Goal: Information Seeking & Learning: Learn about a topic

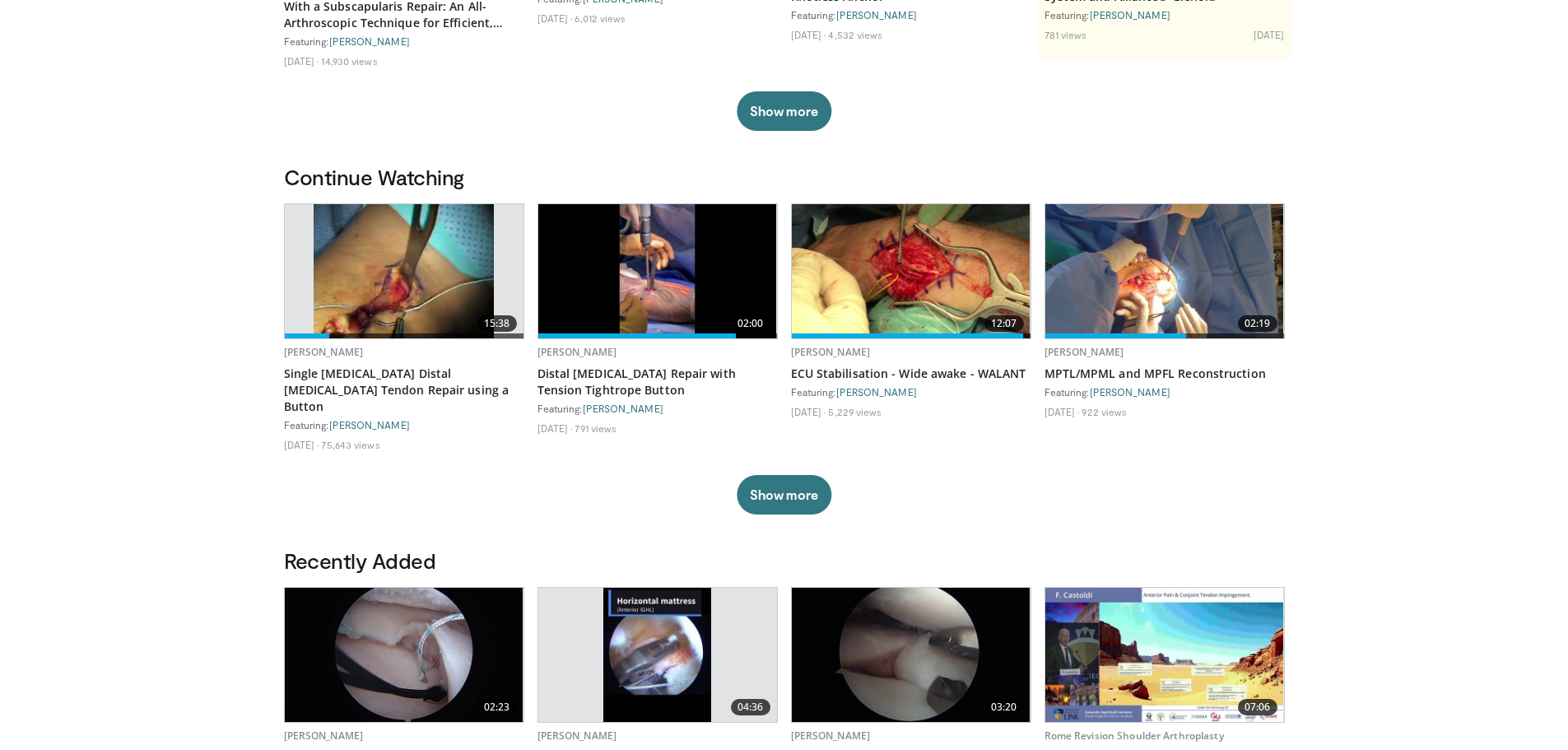
scroll to position [412, 0]
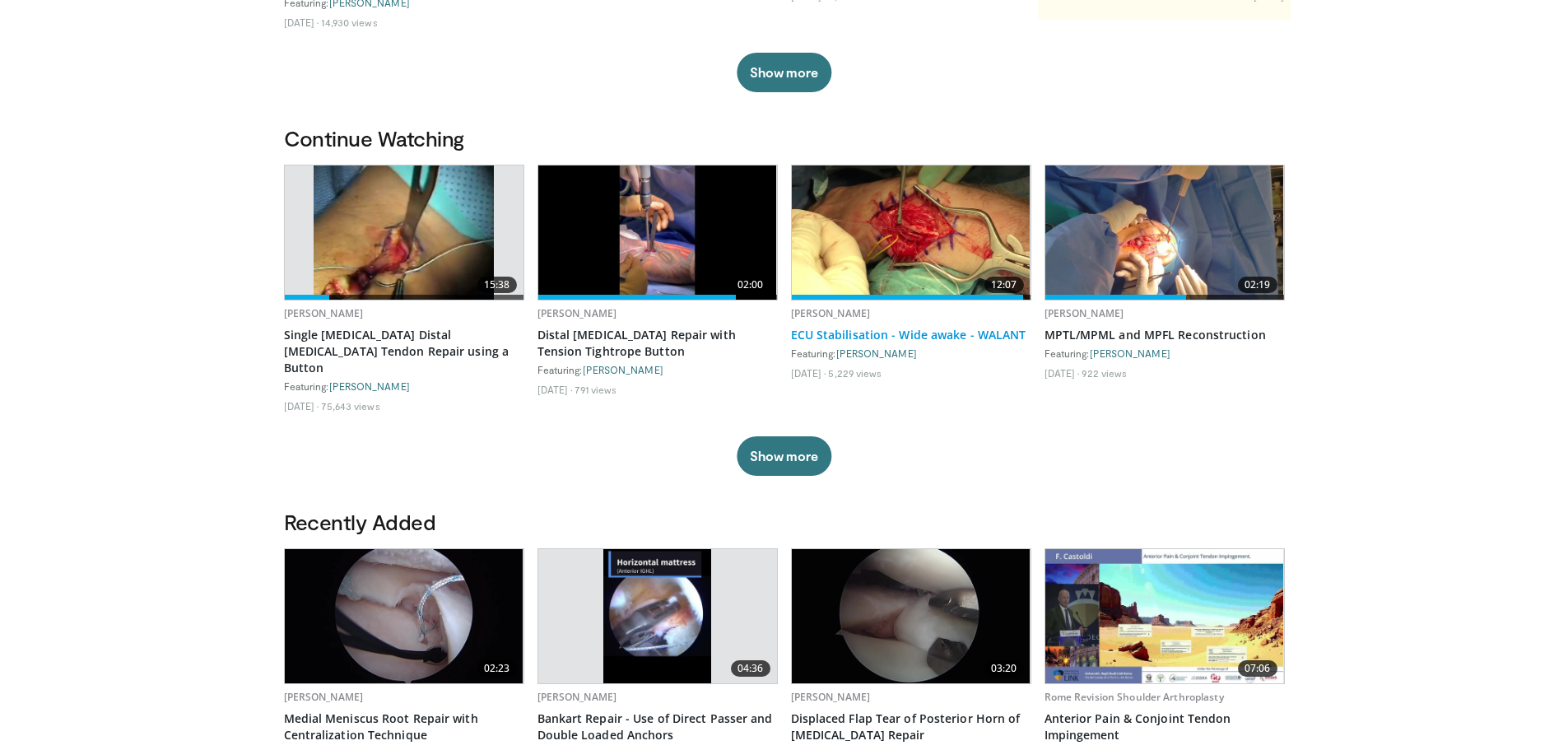
click at [835, 337] on link "ECU Stabilisation - Wide awake - WALANT" at bounding box center [911, 334] width 240 height 16
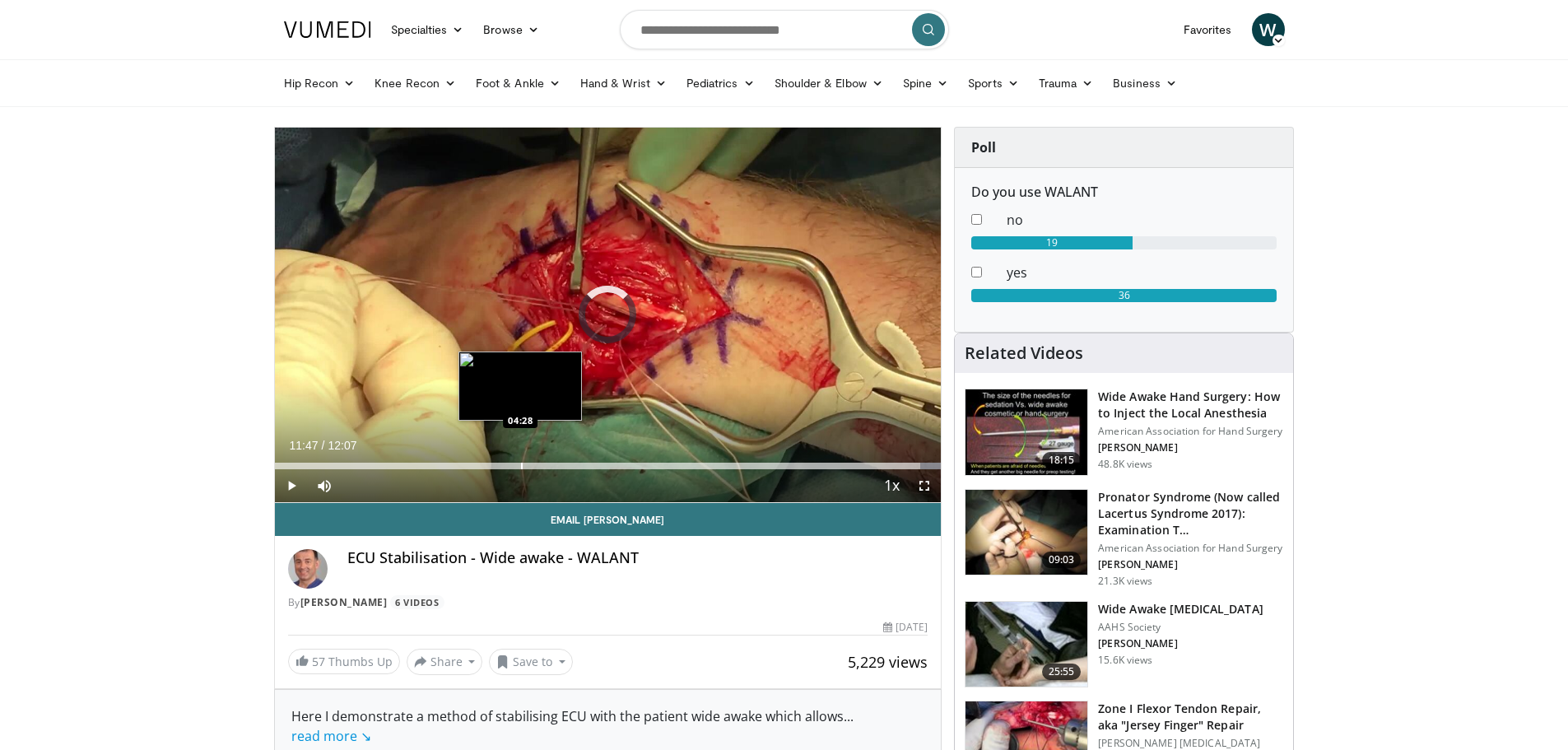
click at [521, 464] on div "Progress Bar" at bounding box center [522, 466] width 2 height 7
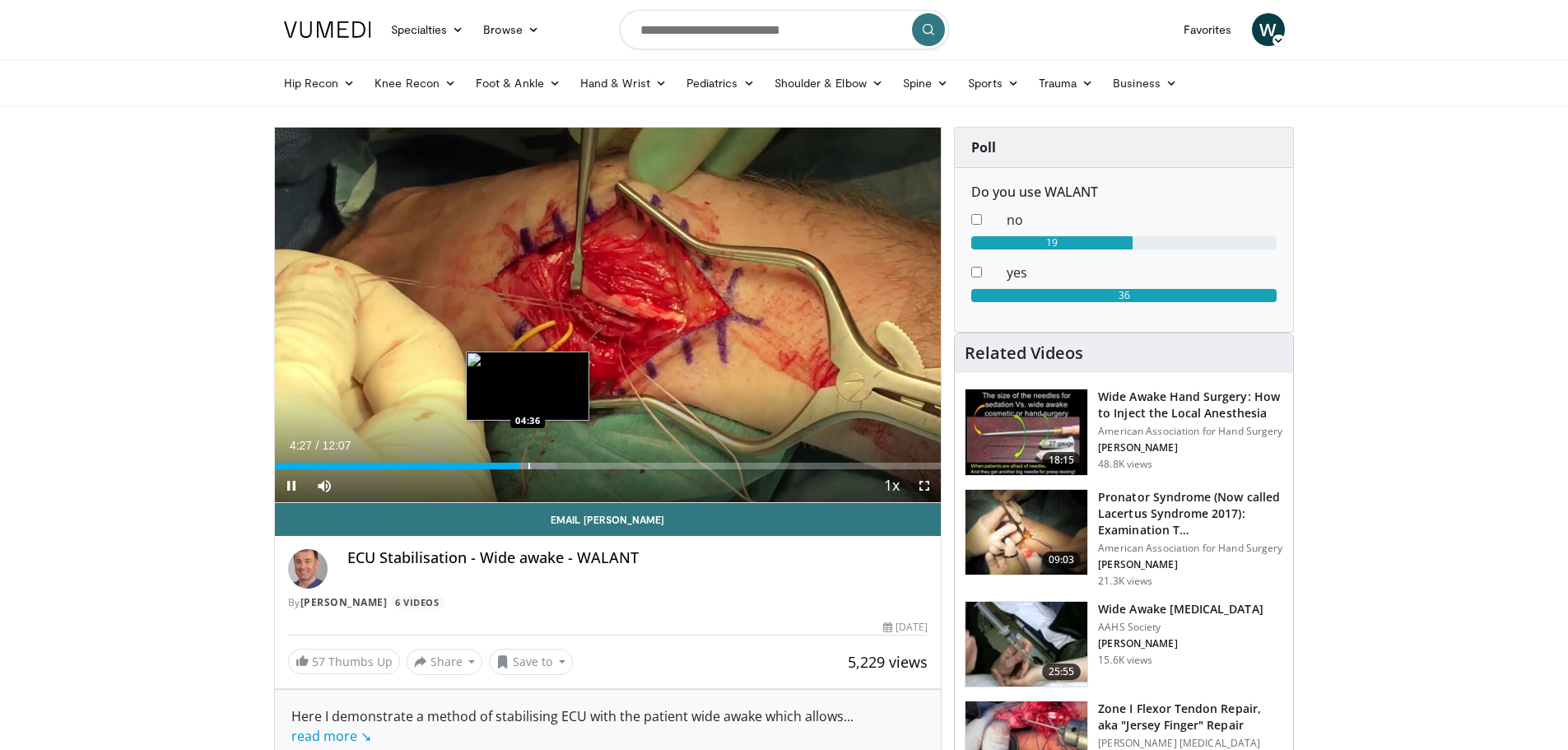
click at [529, 465] on div "Progress Bar" at bounding box center [530, 466] width 2 height 7
click at [546, 469] on div "Progress Bar" at bounding box center [547, 466] width 2 height 7
click at [552, 469] on div "Progress Bar" at bounding box center [553, 466] width 2 height 7
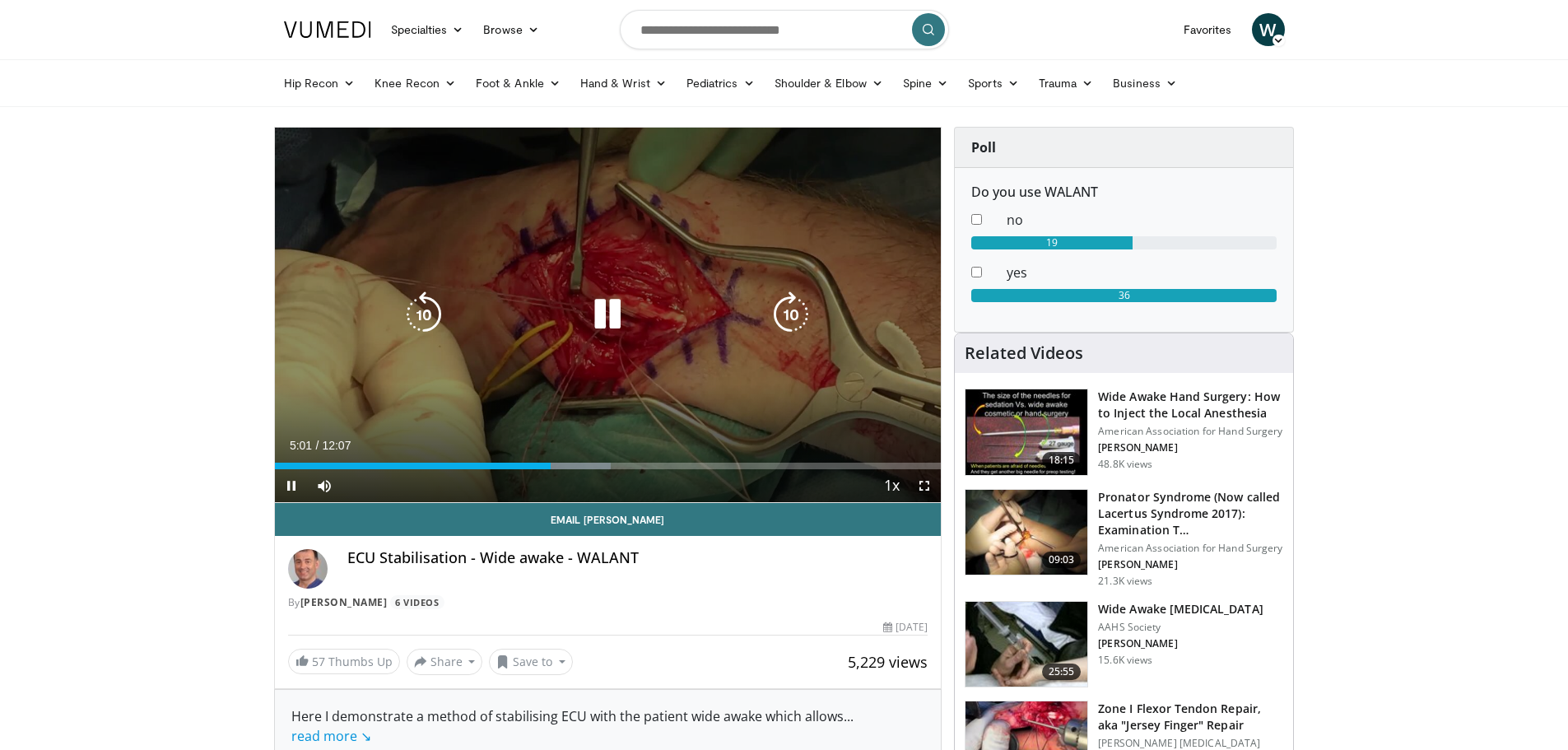
click at [561, 470] on div "Current Time 5:01 / Duration 12:07 Pause Skip Backward Skip Forward Mute Loaded…" at bounding box center [608, 485] width 666 height 33
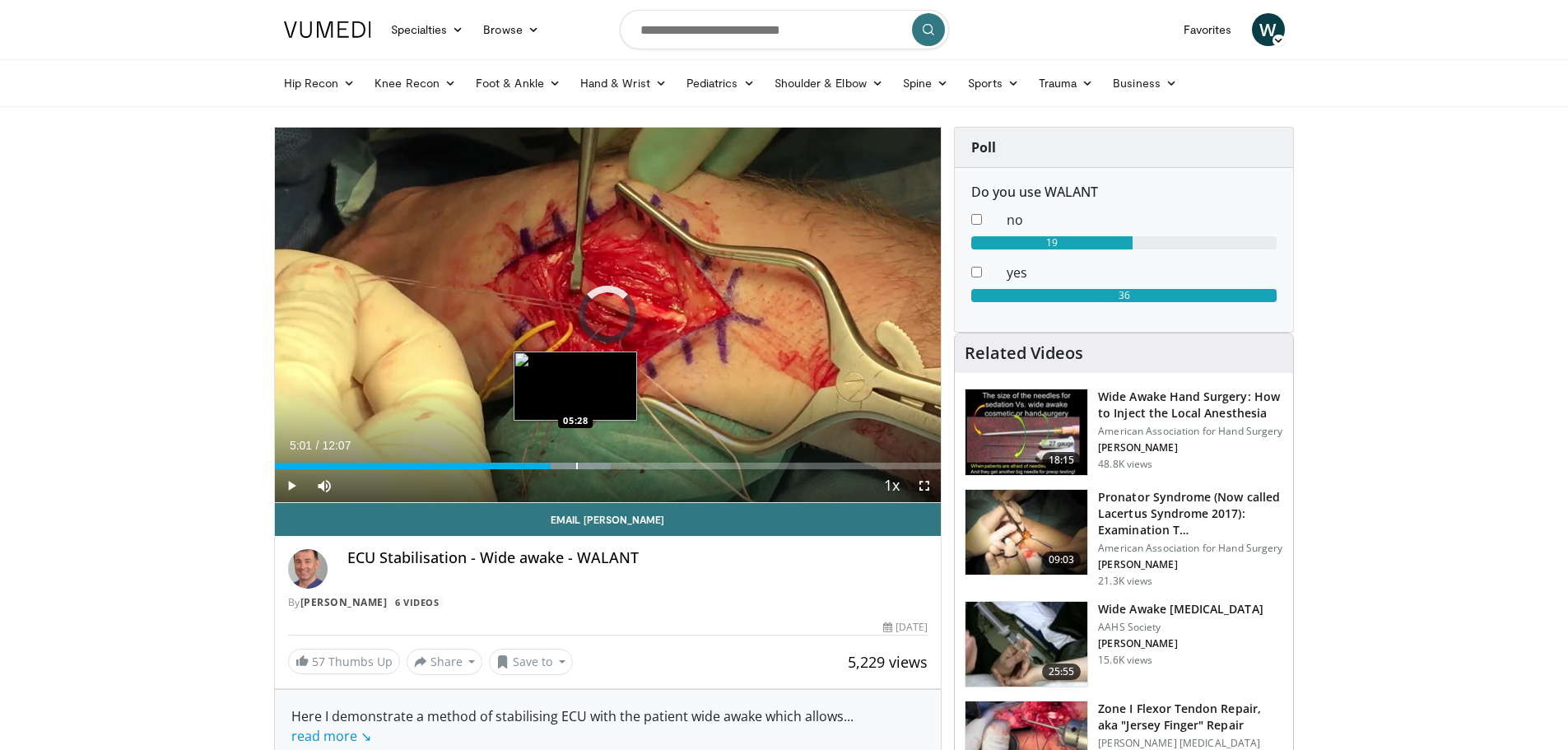
click at [576, 467] on div "Progress Bar" at bounding box center [577, 466] width 2 height 7
click at [582, 465] on div "Progress Bar" at bounding box center [582, 466] width 2 height 7
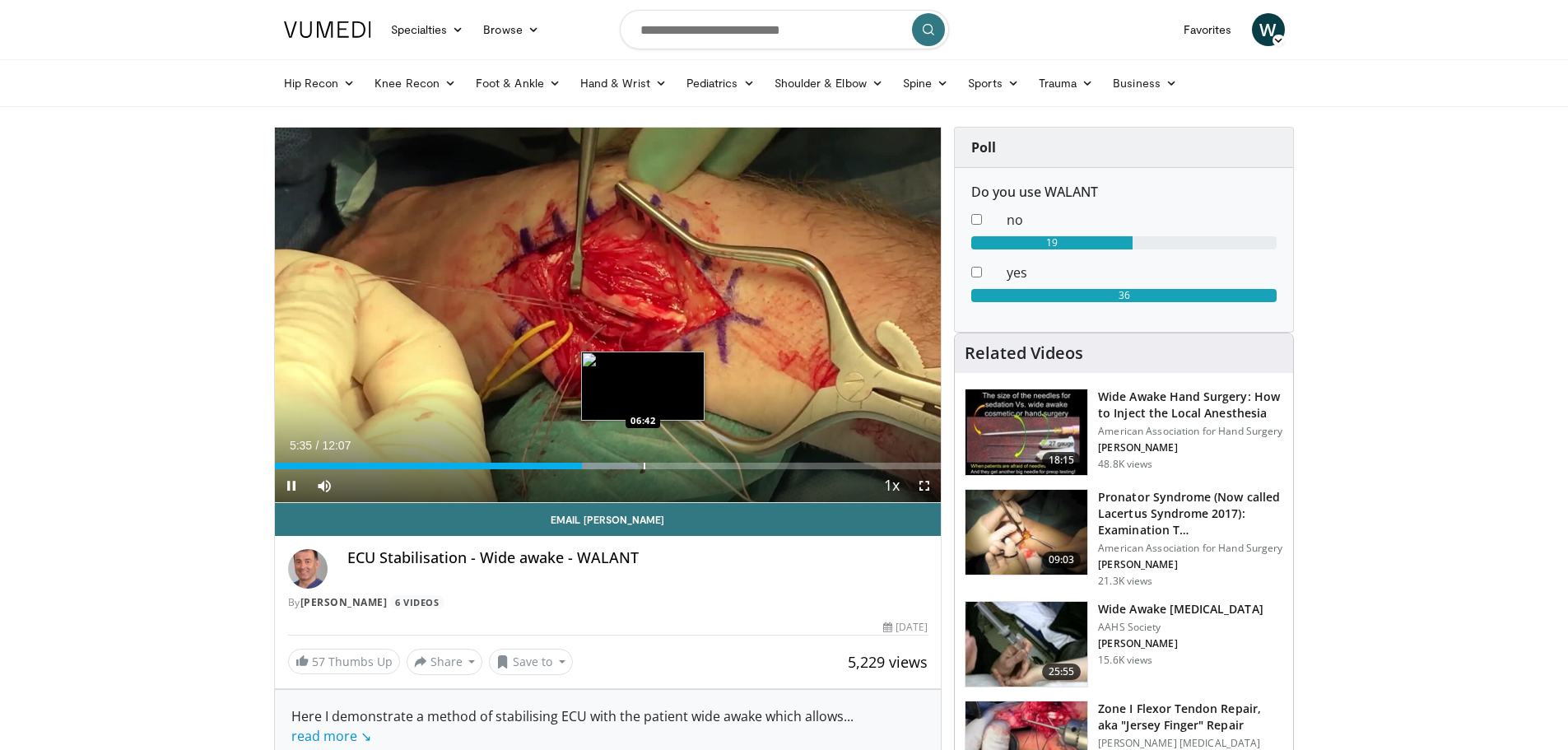
click at [644, 465] on div "Progress Bar" at bounding box center [645, 466] width 2 height 7
click at [700, 459] on div "Loaded : 63.33% 06:43 07:43" at bounding box center [608, 461] width 666 height 16
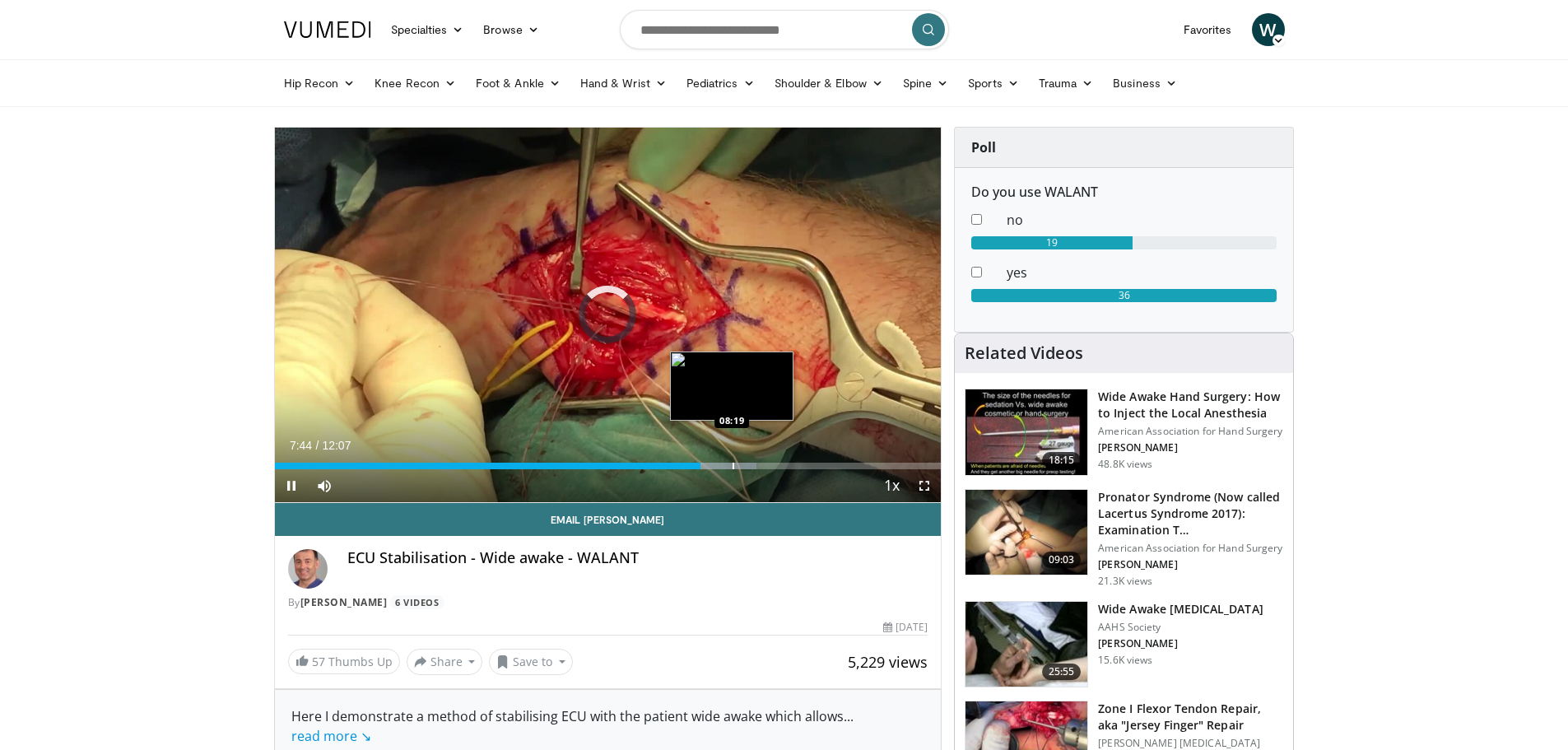
click at [732, 461] on div "Loaded : 72.30% 07:44 08:19" at bounding box center [608, 461] width 666 height 16
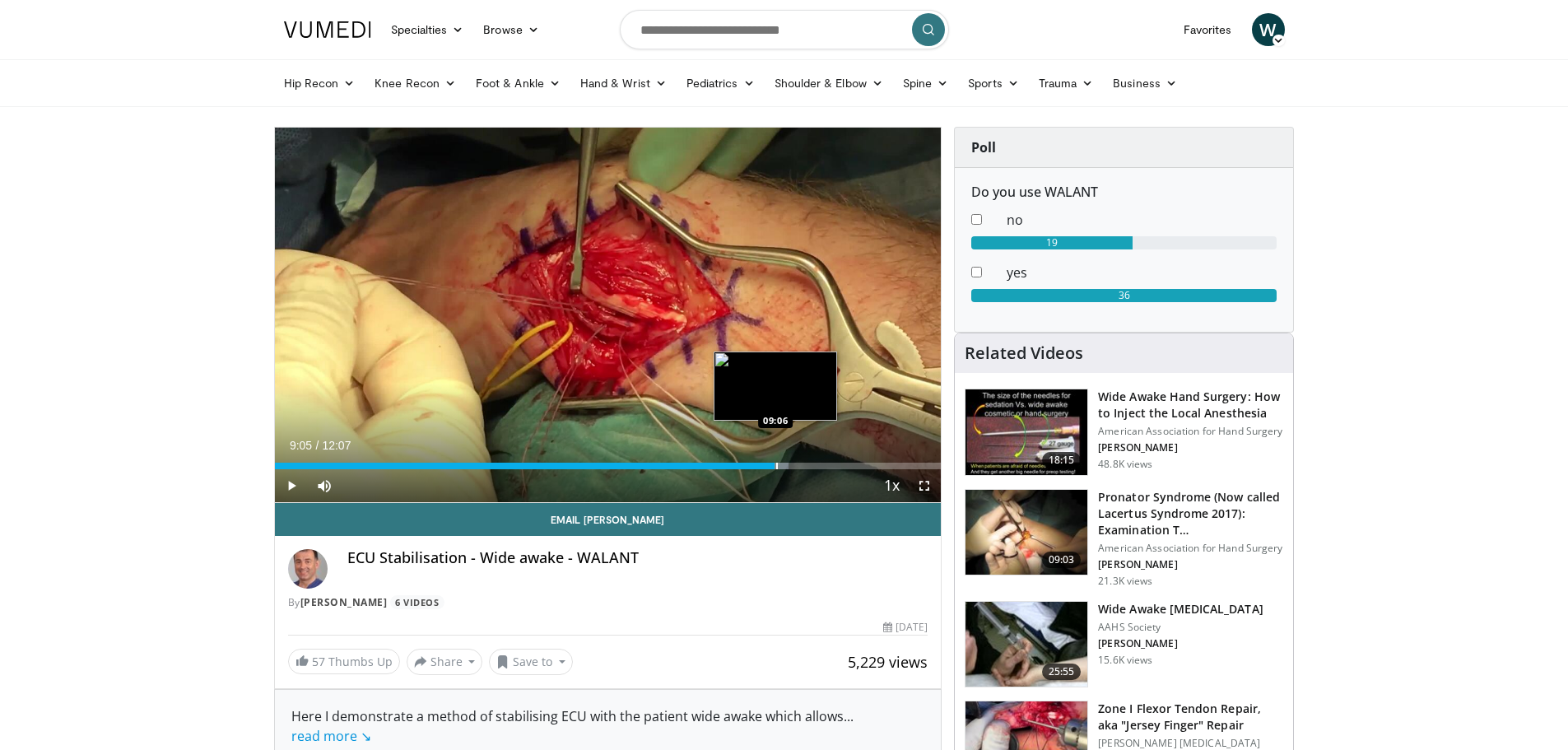
click at [777, 464] on div "Progress Bar" at bounding box center [778, 466] width 2 height 7
click at [831, 467] on div "Progress Bar" at bounding box center [832, 466] width 2 height 7
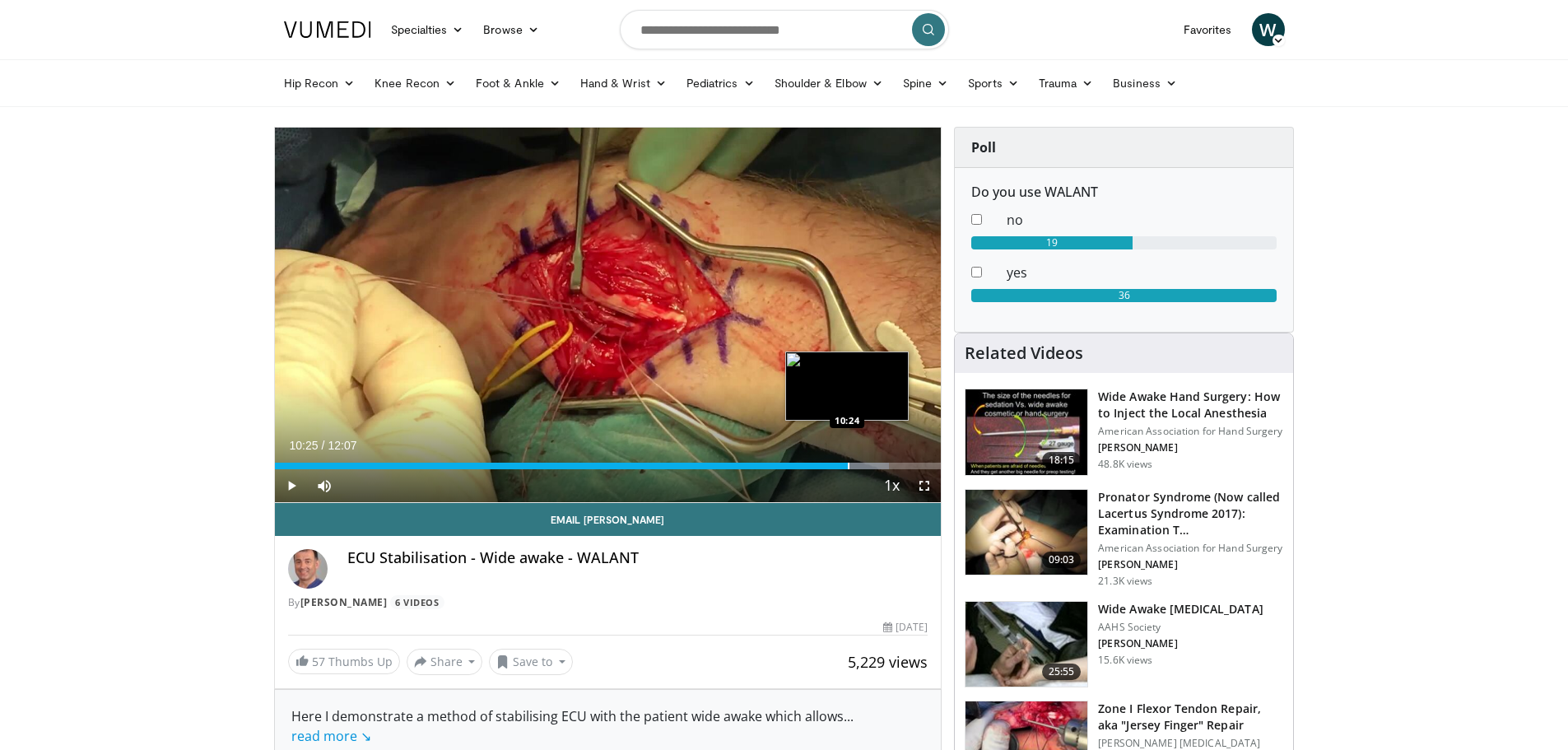
click at [847, 468] on div "Progress Bar" at bounding box center [848, 466] width 2 height 7
click at [870, 467] on div "Progress Bar" at bounding box center [871, 466] width 2 height 7
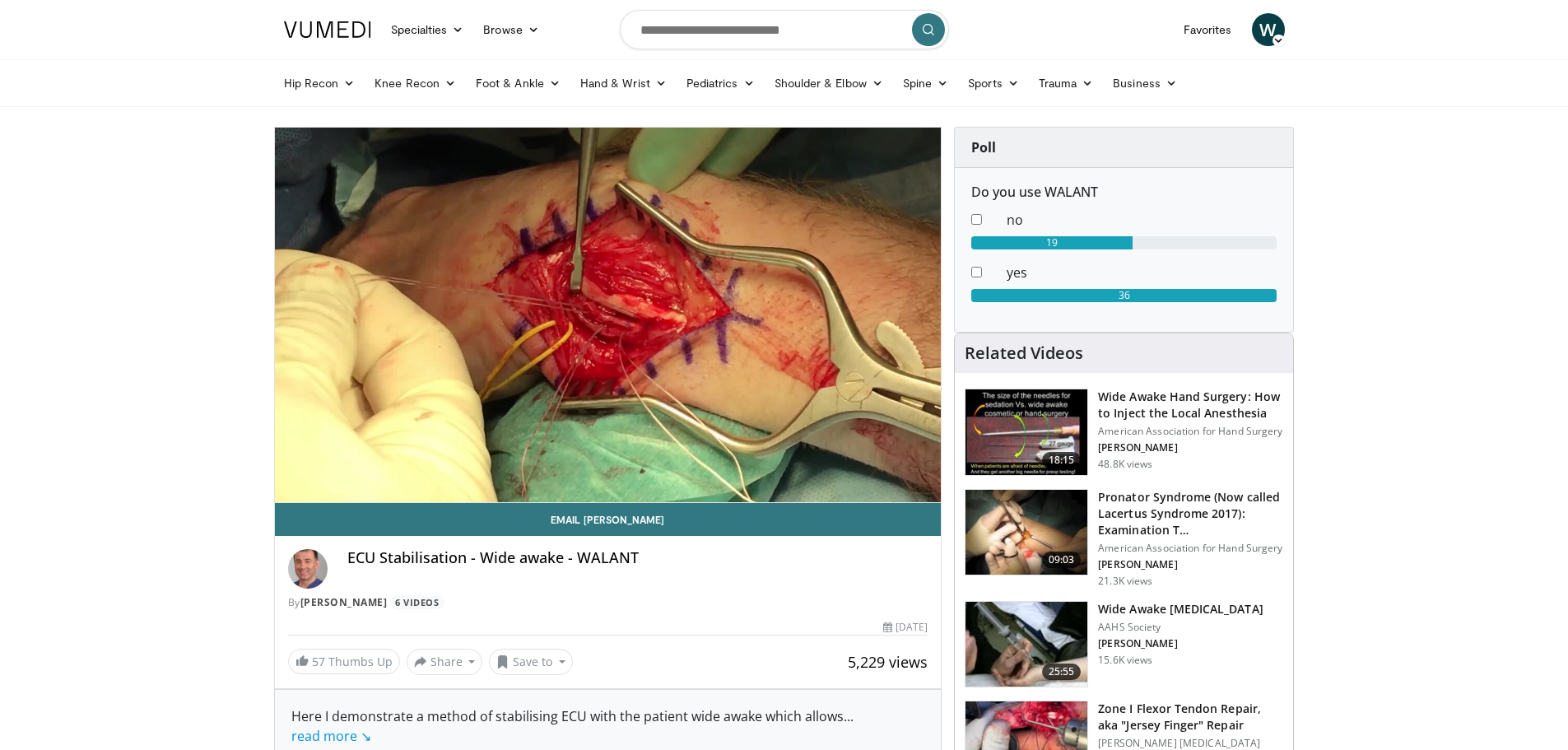
click at [876, 467] on div "10 seconds Tap to unmute" at bounding box center [608, 315] width 666 height 375
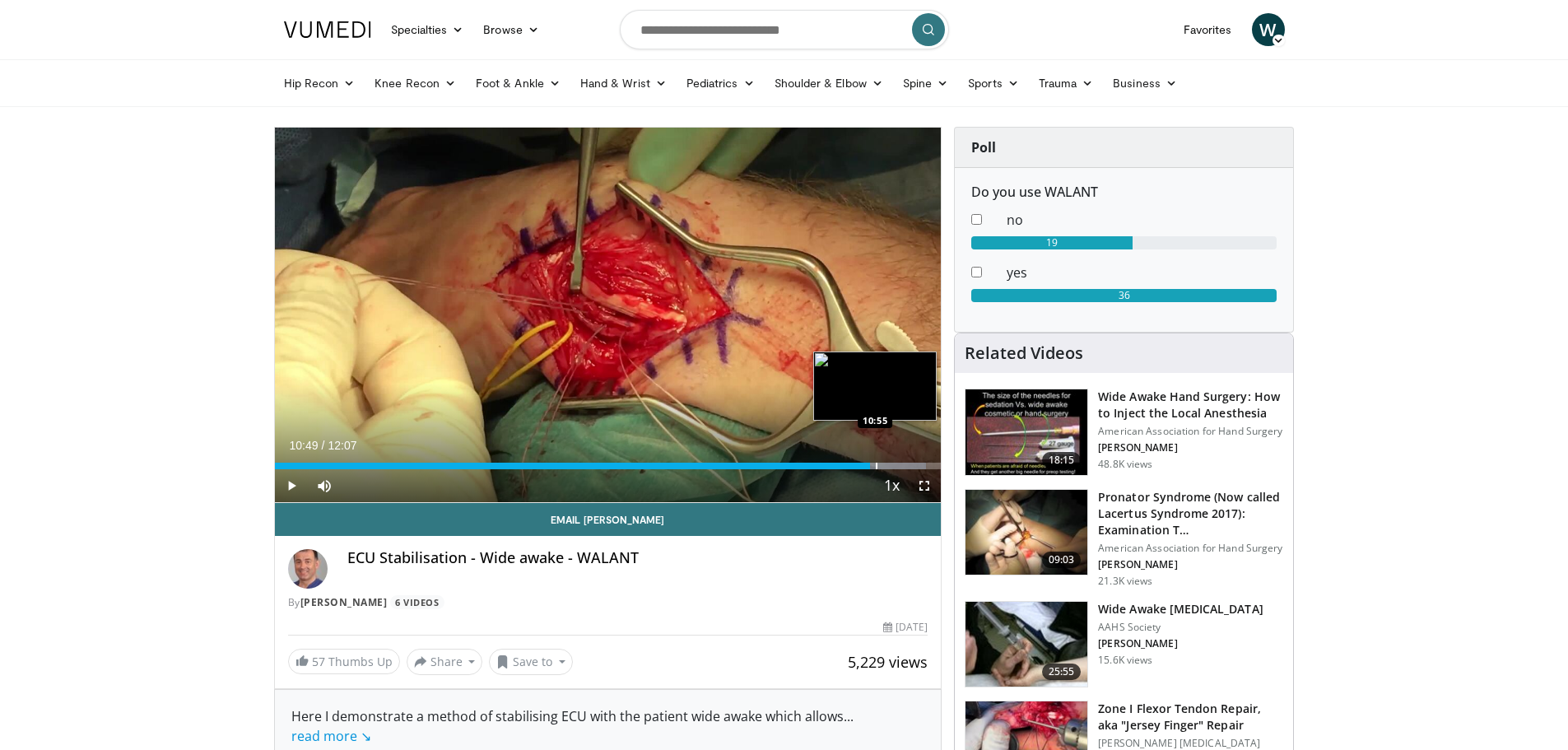
click at [876, 467] on div "Progress Bar" at bounding box center [876, 466] width 2 height 7
click at [882, 466] on div "Progress Bar" at bounding box center [883, 466] width 2 height 7
click at [891, 468] on div "Progress Bar" at bounding box center [892, 466] width 2 height 7
click at [894, 467] on div "Progress Bar" at bounding box center [895, 466] width 2 height 7
click at [897, 466] on div "Progress Bar" at bounding box center [898, 466] width 2 height 7
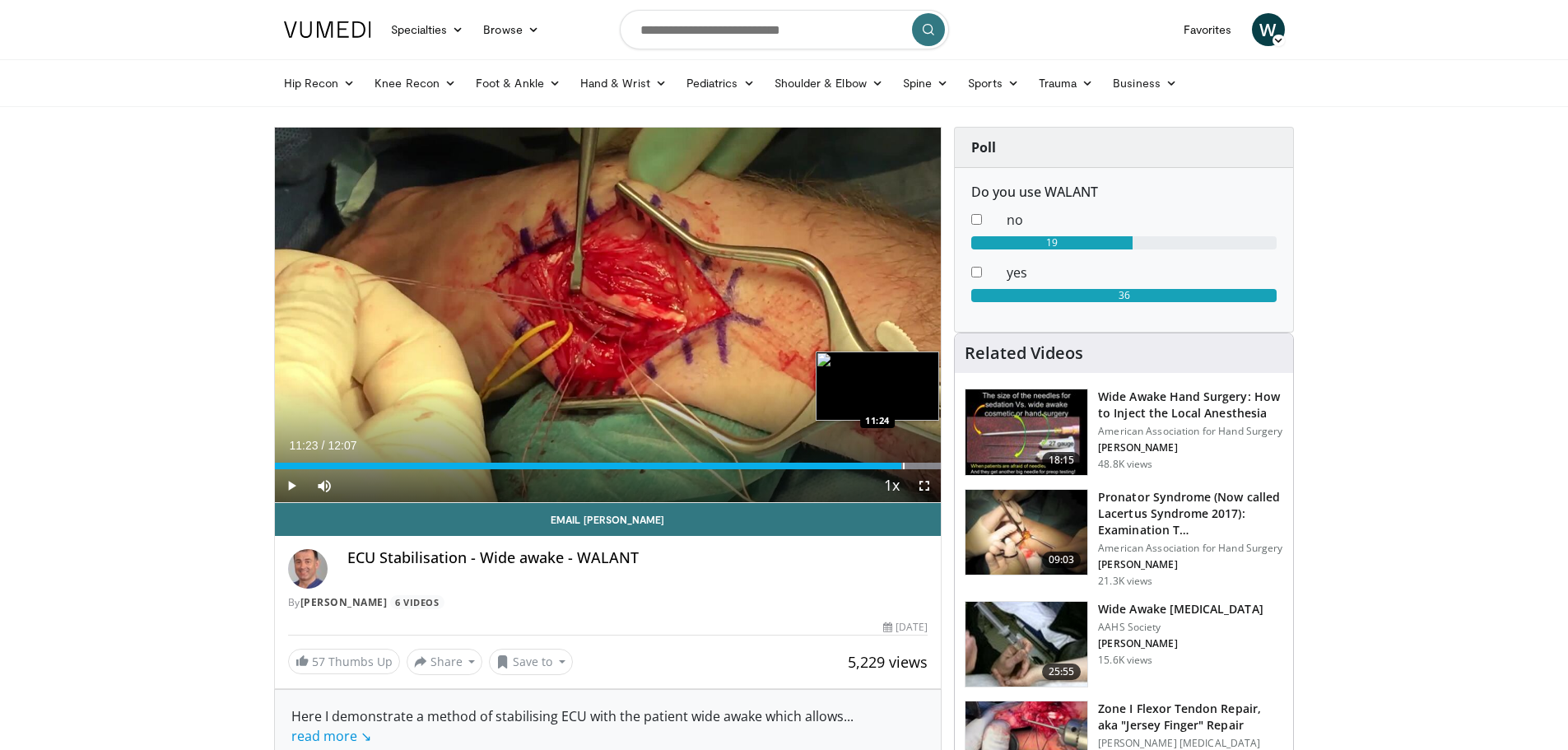
click at [903, 468] on div "Progress Bar" at bounding box center [904, 466] width 2 height 7
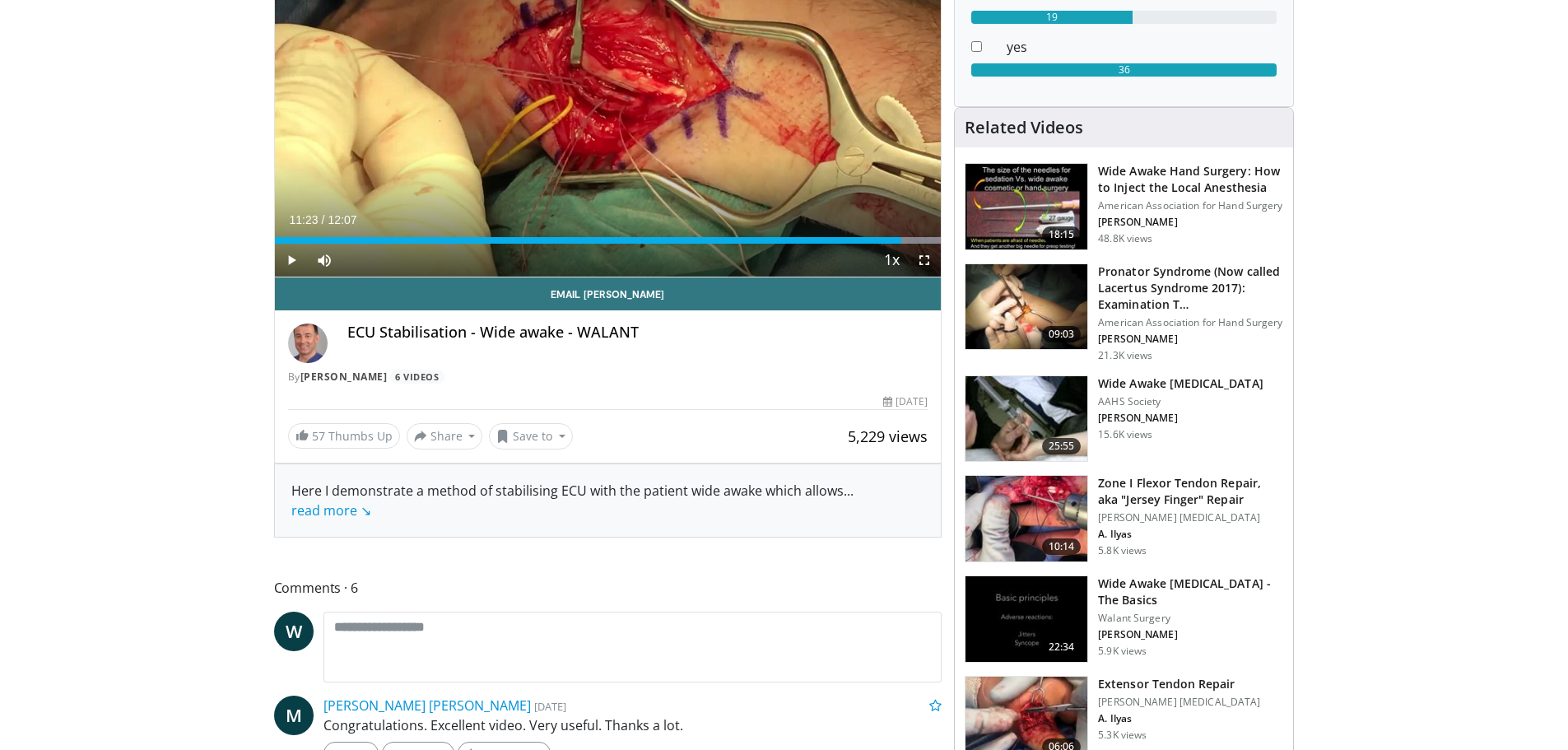
scroll to position [412, 0]
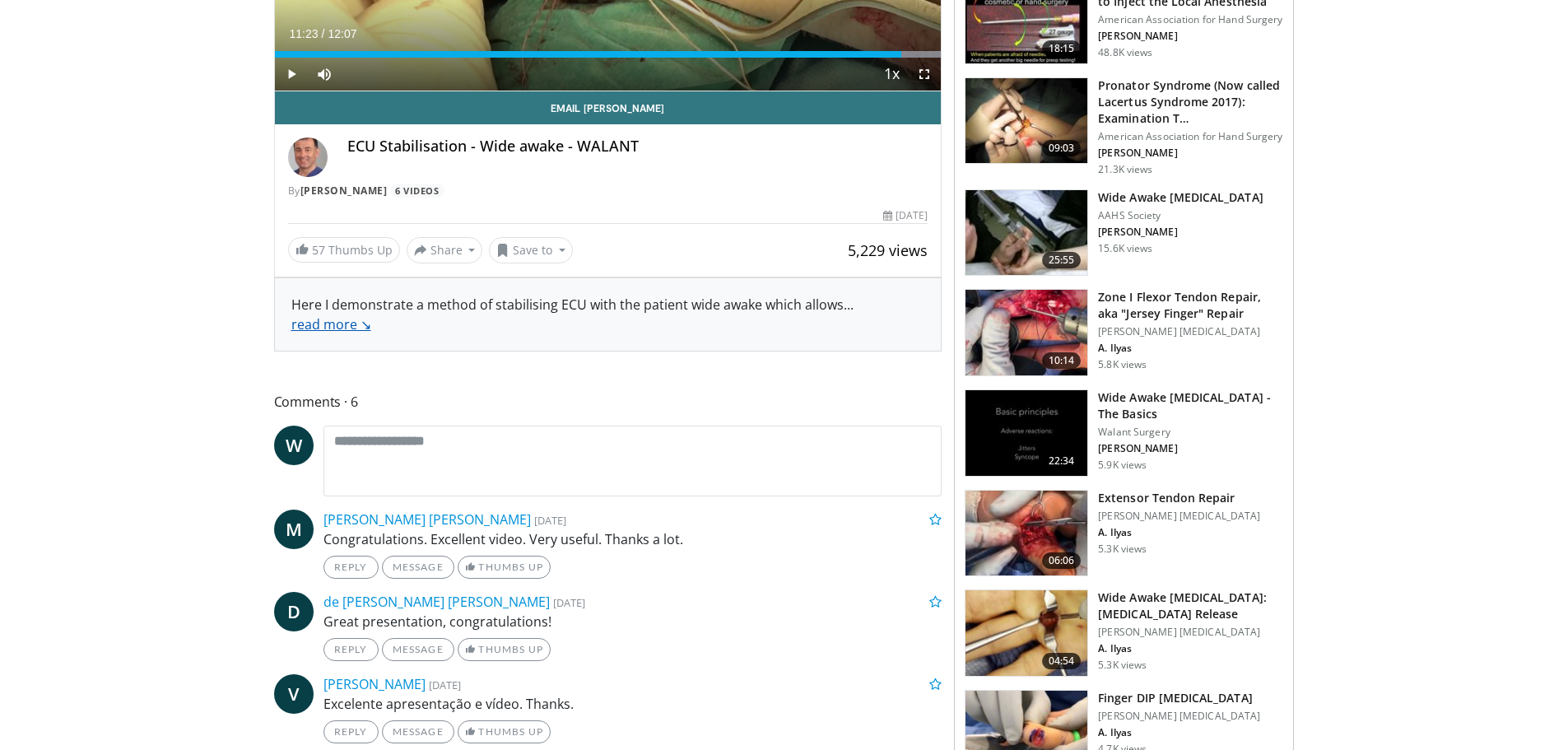
click at [318, 328] on link "read more ↘" at bounding box center [331, 325] width 79 height 18
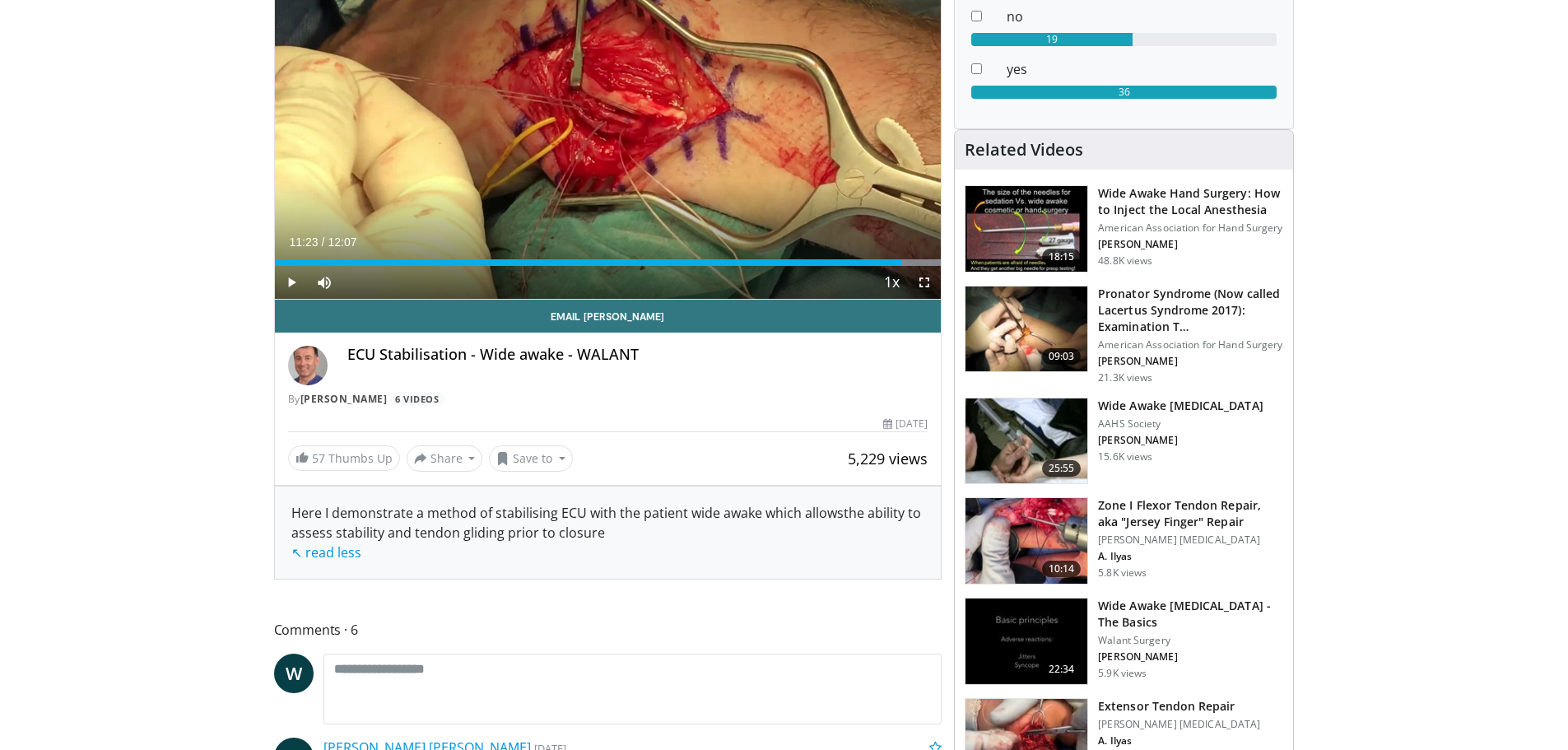
scroll to position [0, 0]
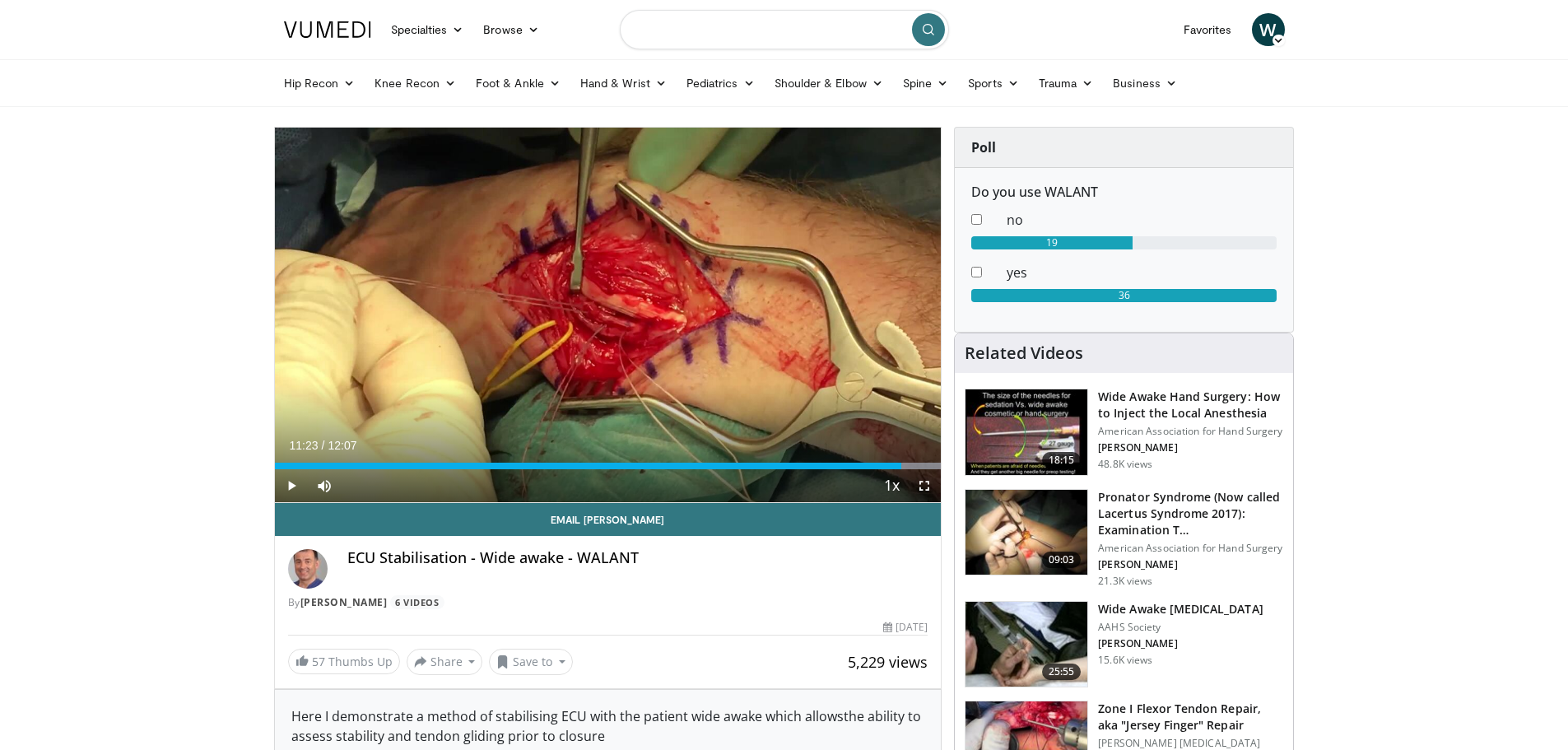
click at [659, 34] on input "Search topics, interventions" at bounding box center [784, 29] width 329 height 40
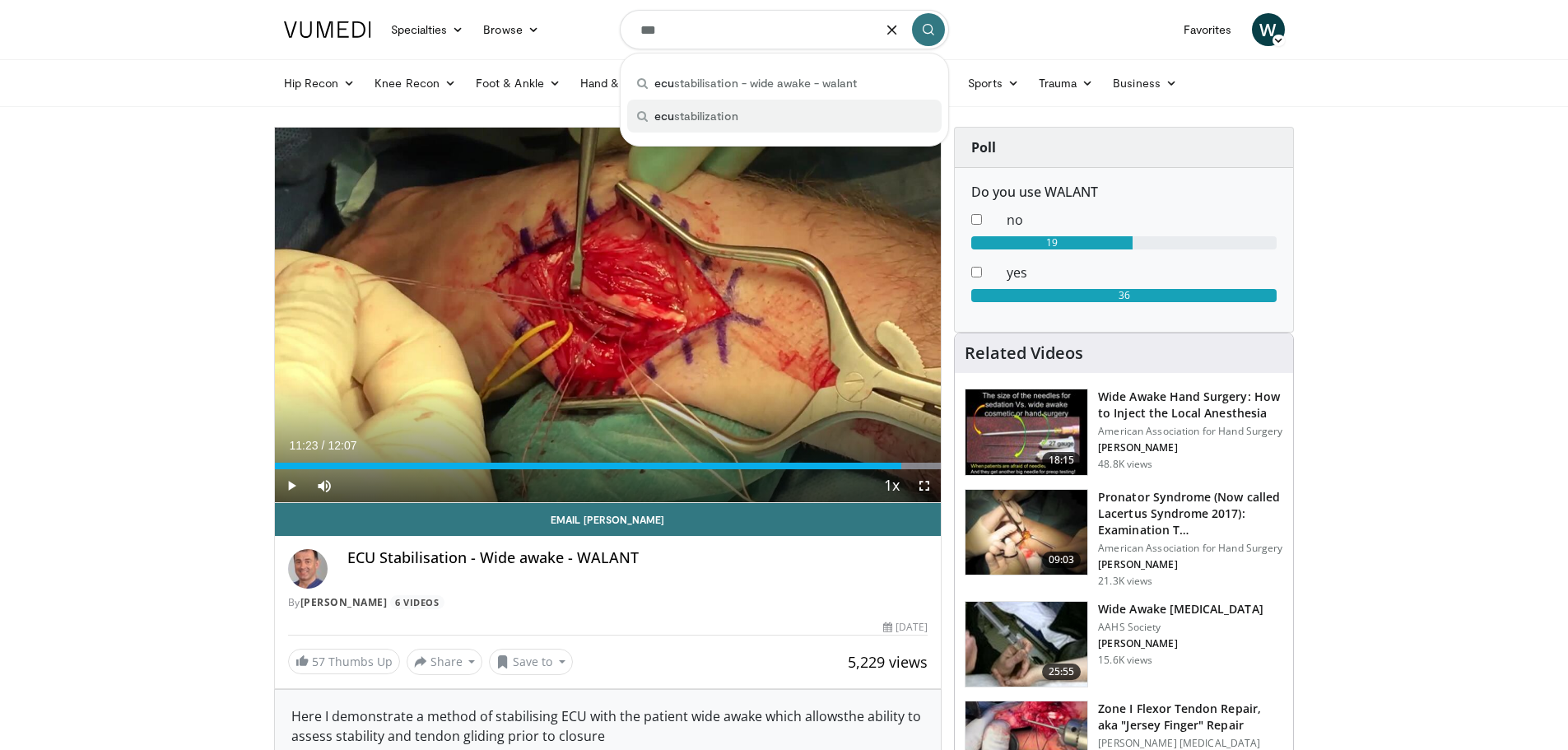
click at [666, 116] on span "ecu" at bounding box center [664, 115] width 19 height 14
type input "**********"
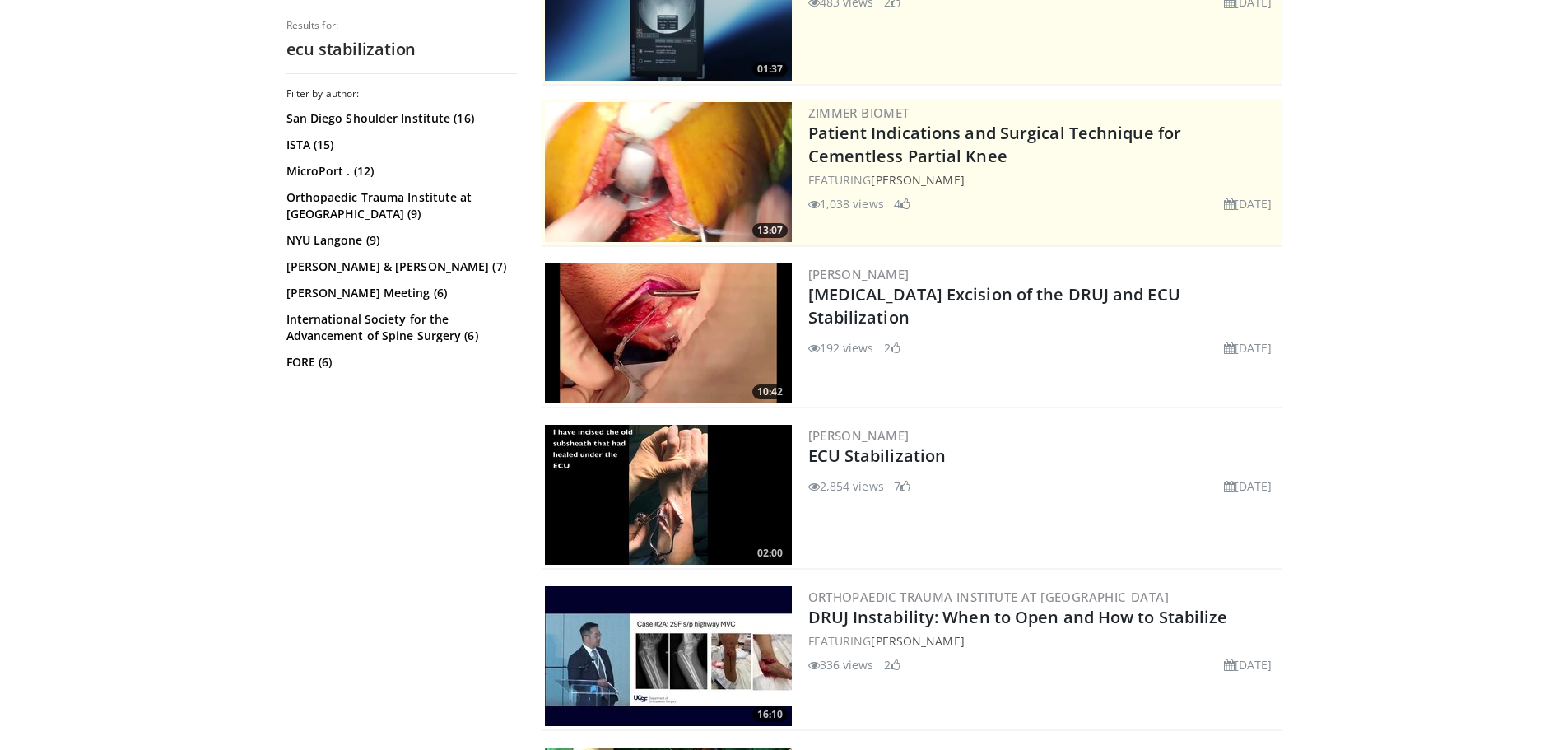
scroll to position [247, 0]
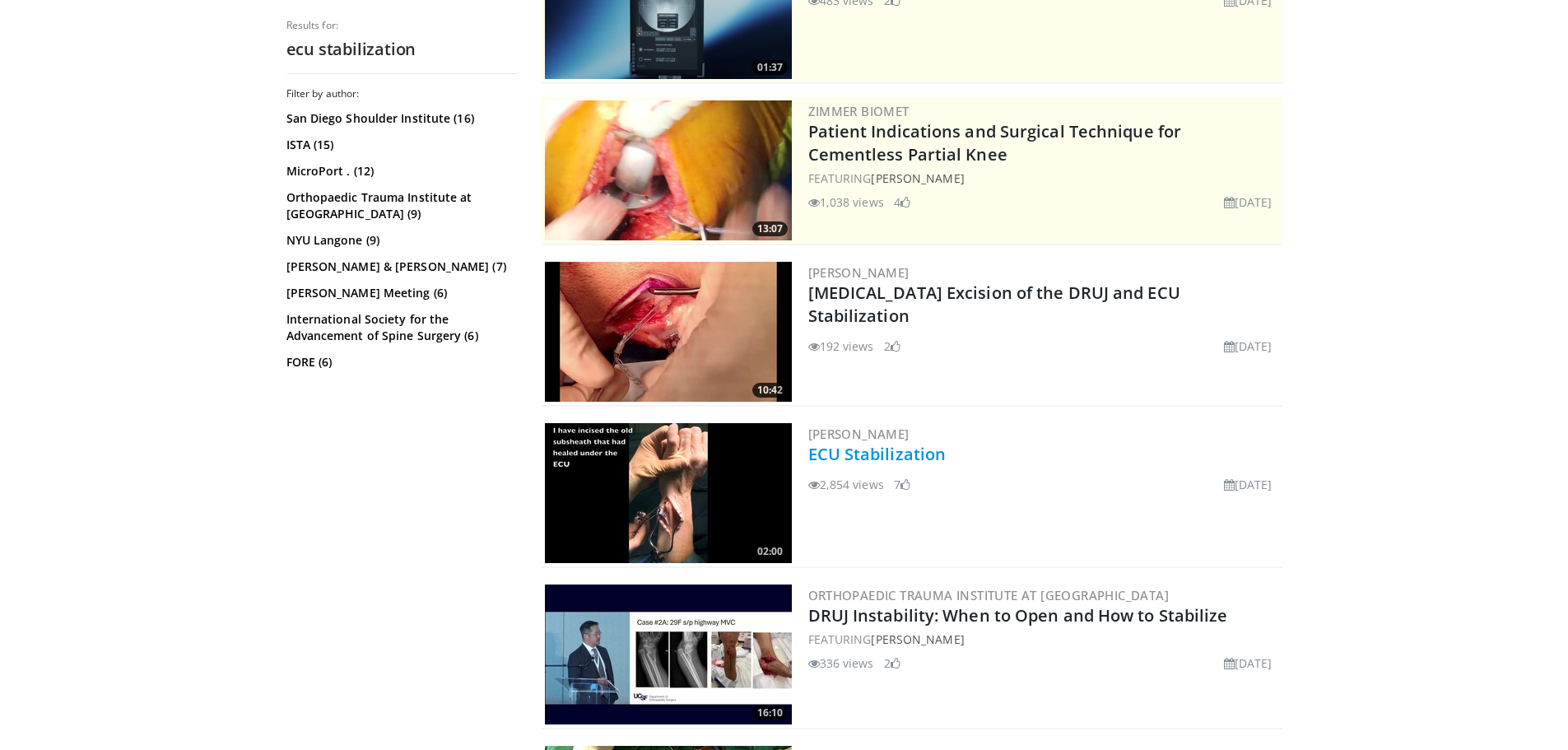
click at [928, 459] on link "ECU Stabilization" at bounding box center [877, 453] width 138 height 22
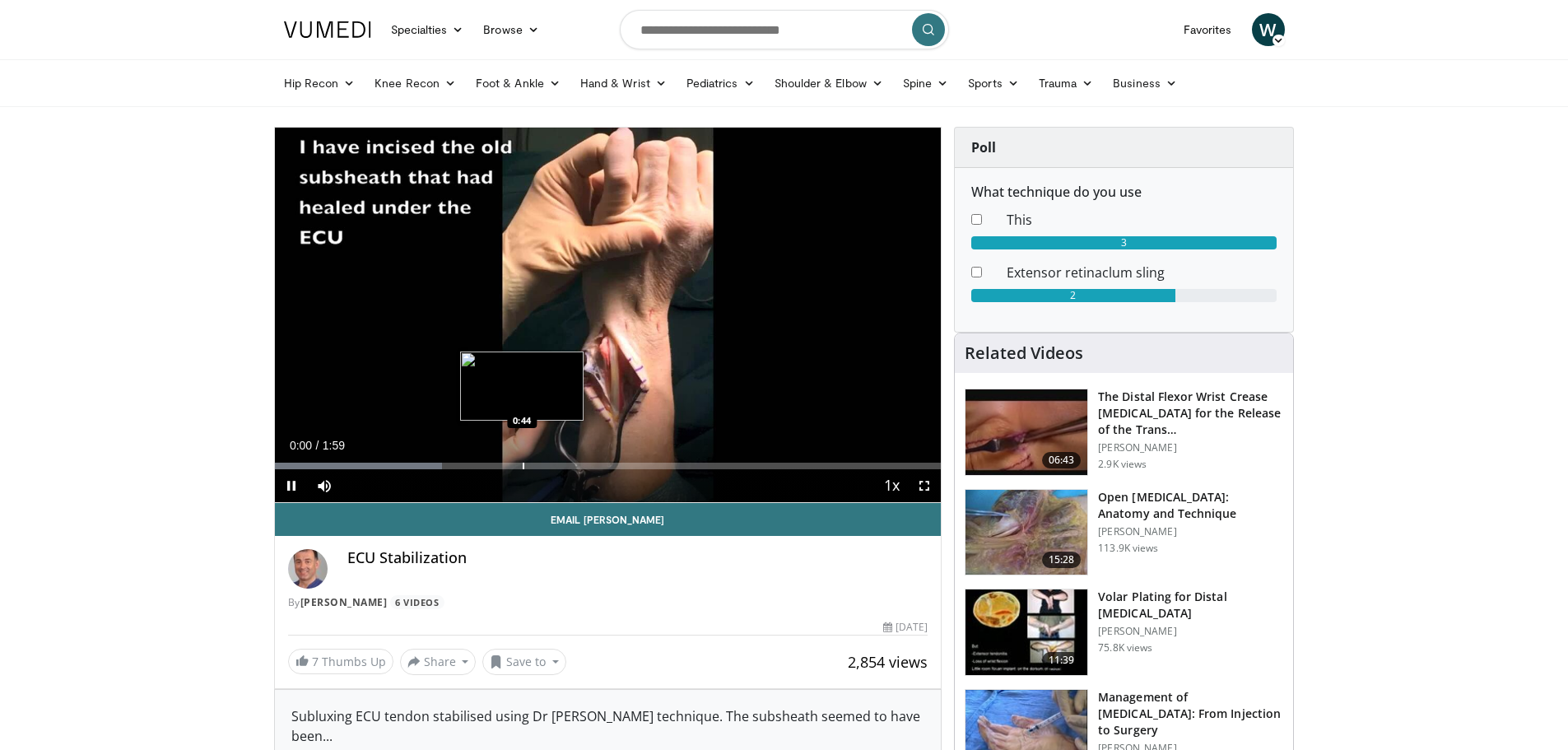
click at [523, 464] on div "Progress Bar" at bounding box center [524, 466] width 2 height 7
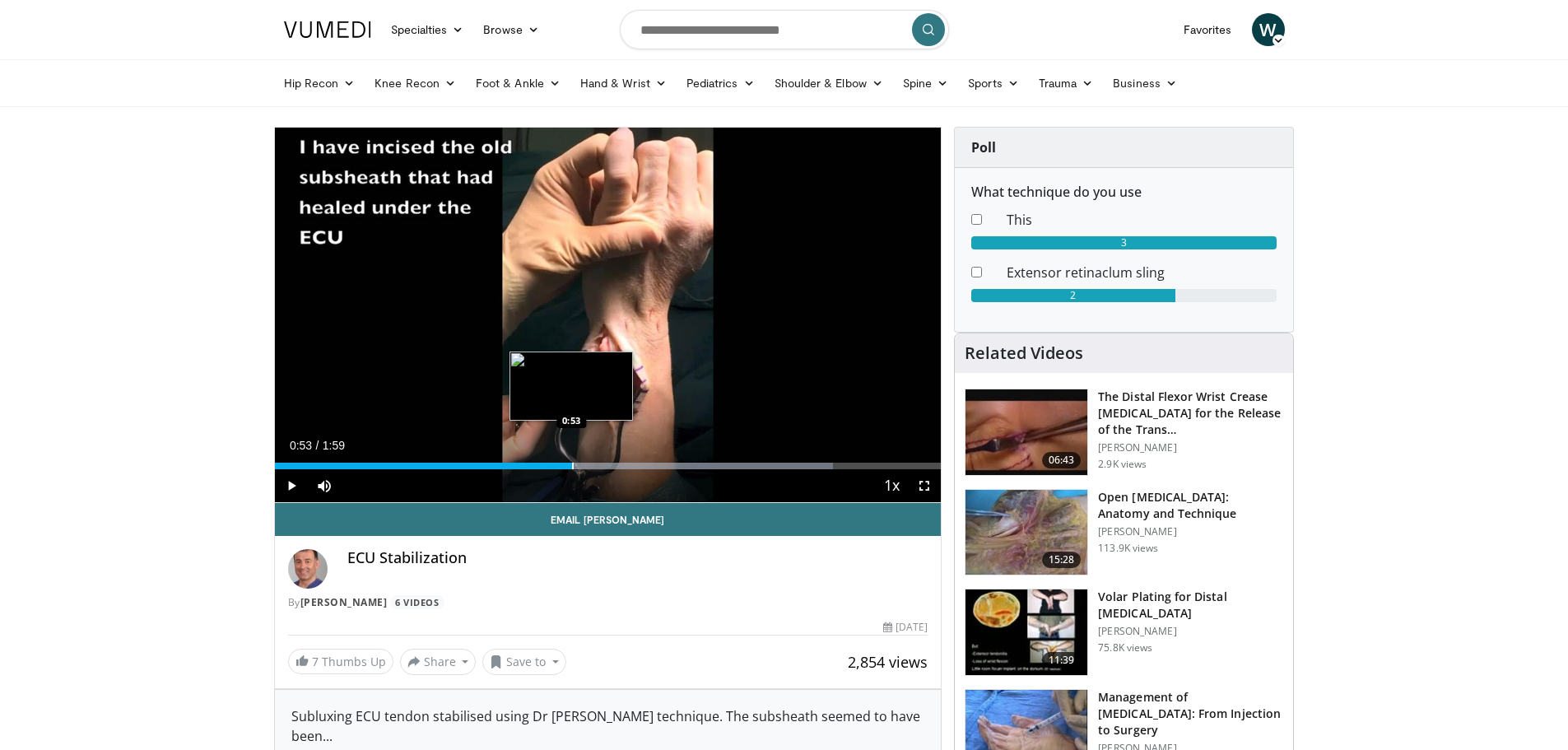
click at [573, 468] on div "Progress Bar" at bounding box center [573, 466] width 2 height 7
click at [618, 465] on div "Progress Bar" at bounding box center [618, 466] width 2 height 7
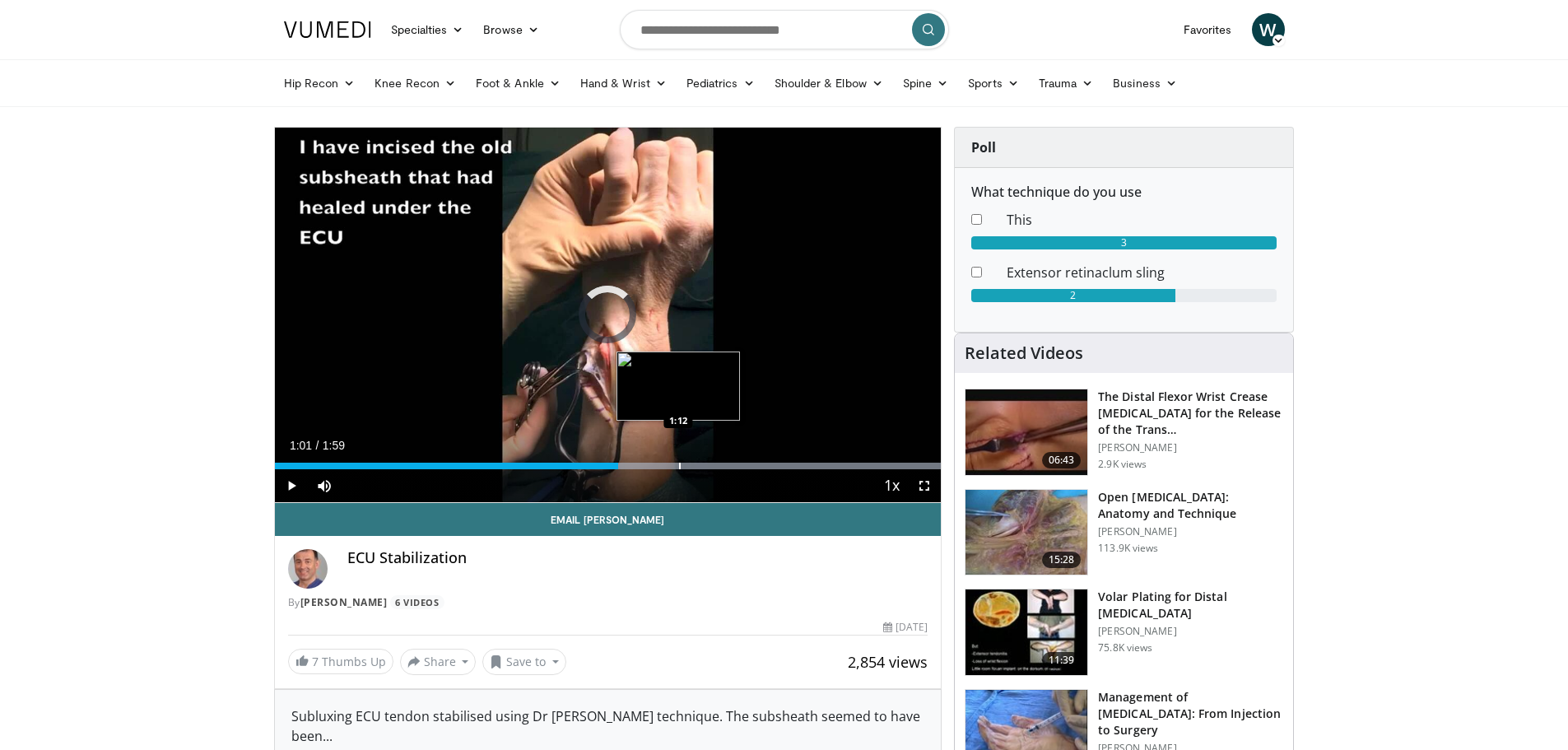
click at [679, 466] on div "Progress Bar" at bounding box center [680, 466] width 2 height 7
click at [709, 464] on div "Progress Bar" at bounding box center [710, 466] width 2 height 7
click at [726, 464] on div "Progress Bar" at bounding box center [727, 466] width 2 height 7
click at [736, 464] on div "Progress Bar" at bounding box center [736, 466] width 2 height 7
click at [753, 465] on div "Progress Bar" at bounding box center [754, 466] width 2 height 7
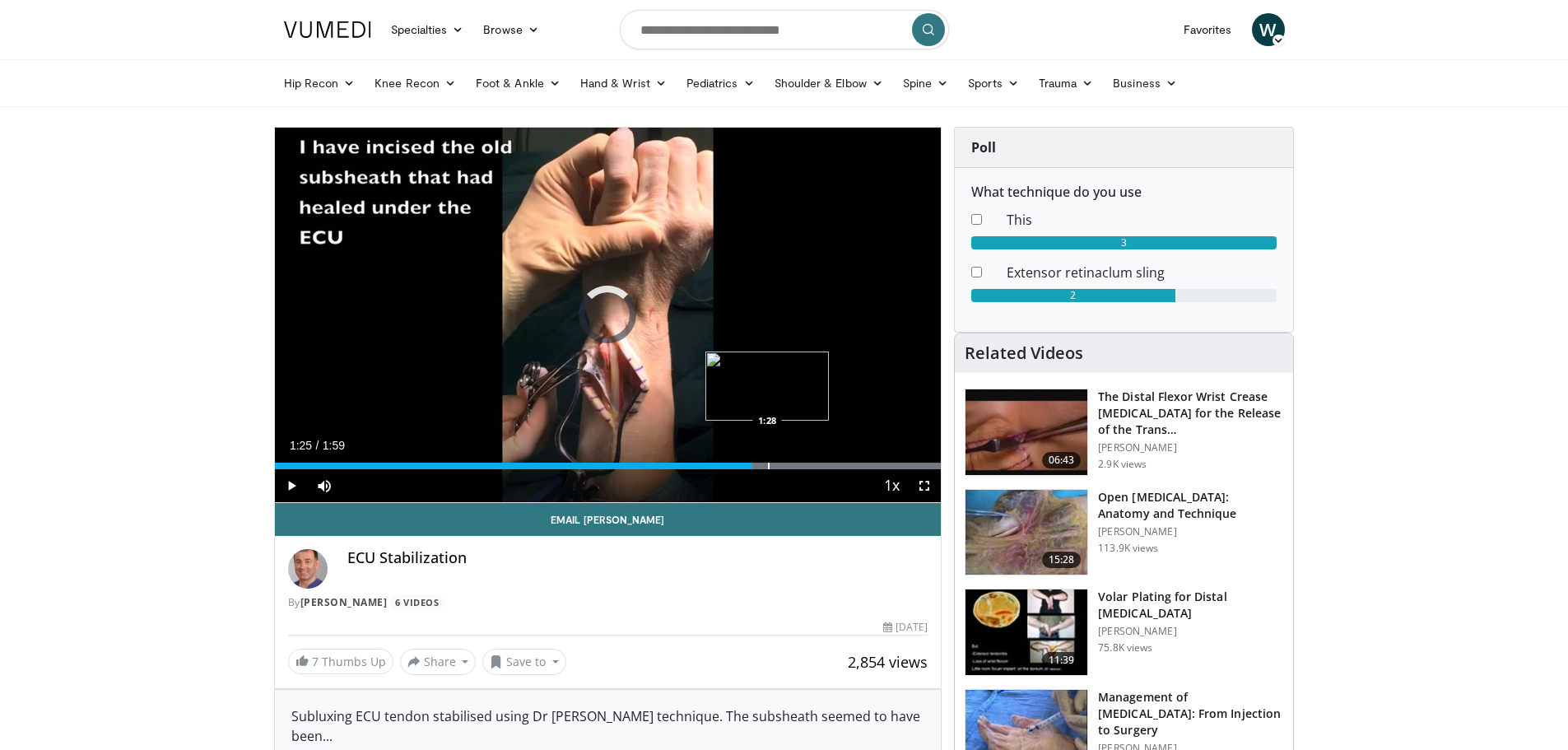
click at [768, 465] on div "Progress Bar" at bounding box center [769, 466] width 2 height 7
click at [781, 465] on div "Progress Bar" at bounding box center [782, 466] width 2 height 7
click at [816, 463] on div "Progress Bar" at bounding box center [816, 466] width 2 height 7
click at [829, 463] on div "Progress Bar" at bounding box center [830, 466] width 2 height 7
click at [841, 463] on div "Progress Bar" at bounding box center [842, 466] width 2 height 7
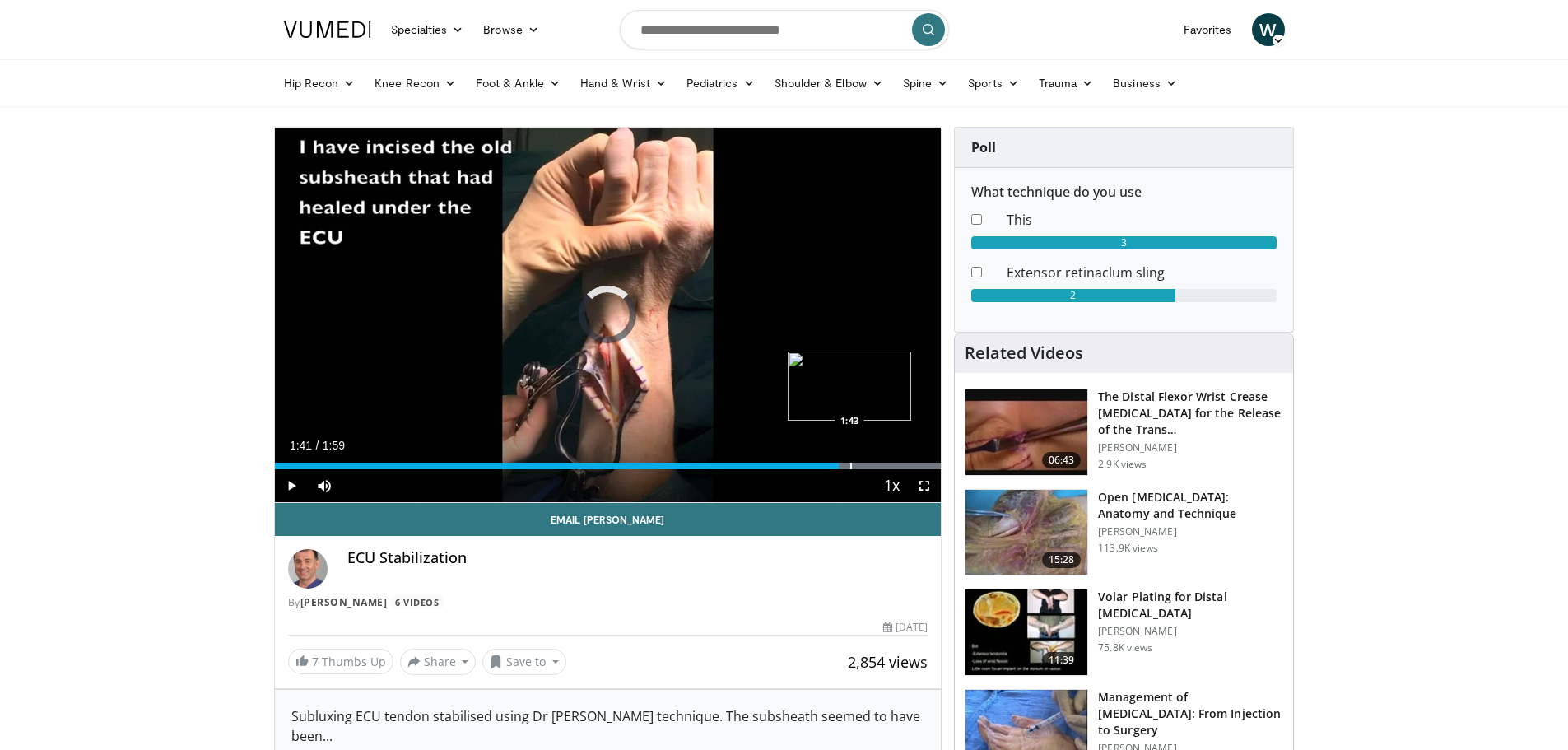
click at [849, 461] on div "Loaded : 100.00% 1:41 1:43" at bounding box center [608, 461] width 666 height 16
click at [861, 464] on div "Loaded : 100.00% 1:43 1:45" at bounding box center [608, 466] width 666 height 7
click at [874, 464] on div "Progress Bar" at bounding box center [875, 466] width 2 height 7
click at [882, 464] on div "Progress Bar" at bounding box center [883, 466] width 2 height 7
click at [892, 465] on div "Progress Bar" at bounding box center [893, 466] width 2 height 7
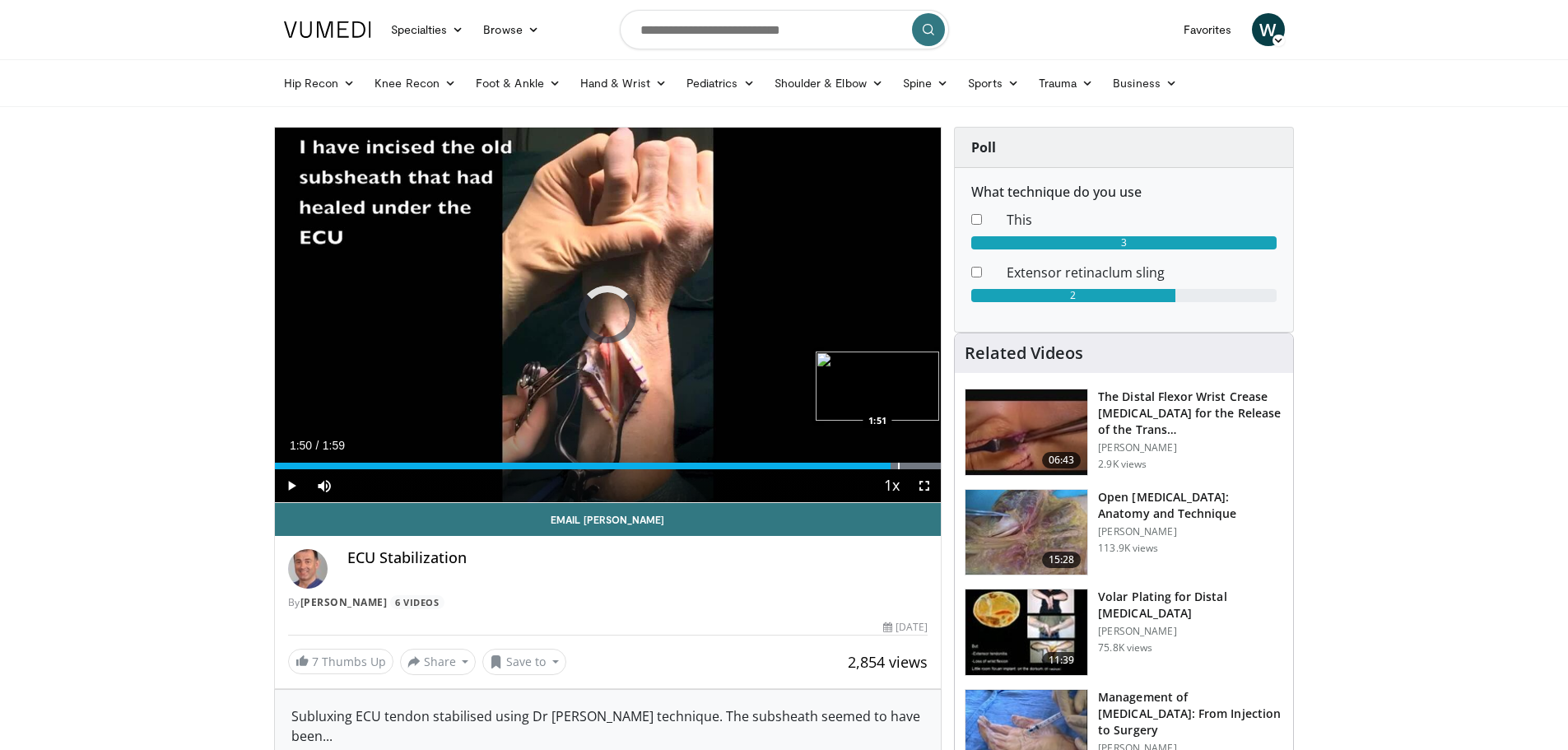
click at [898, 464] on div "Progress Bar" at bounding box center [899, 466] width 2 height 7
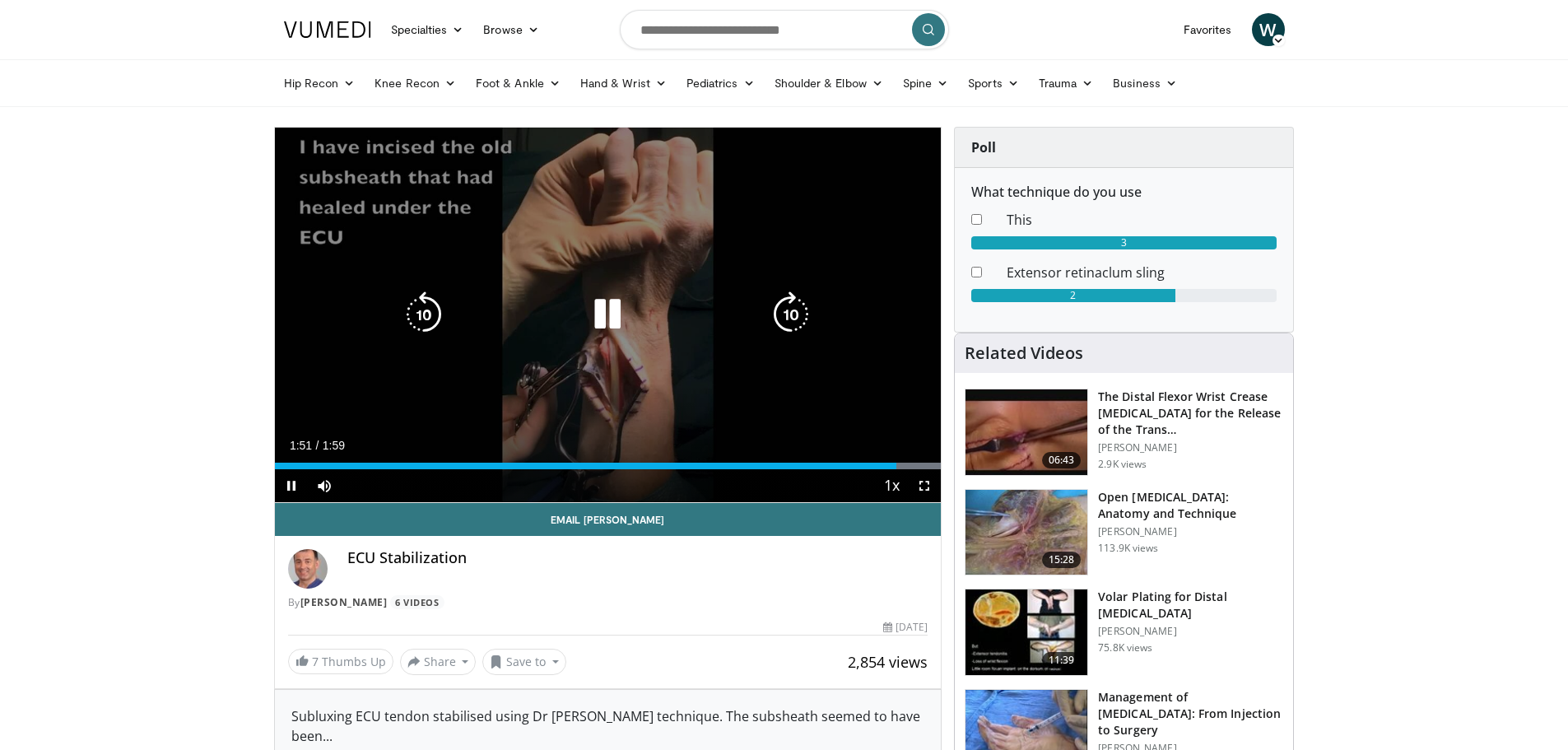
click at [603, 314] on icon "Video Player" at bounding box center [607, 315] width 46 height 47
click at [606, 316] on icon "Video Player" at bounding box center [607, 315] width 46 height 47
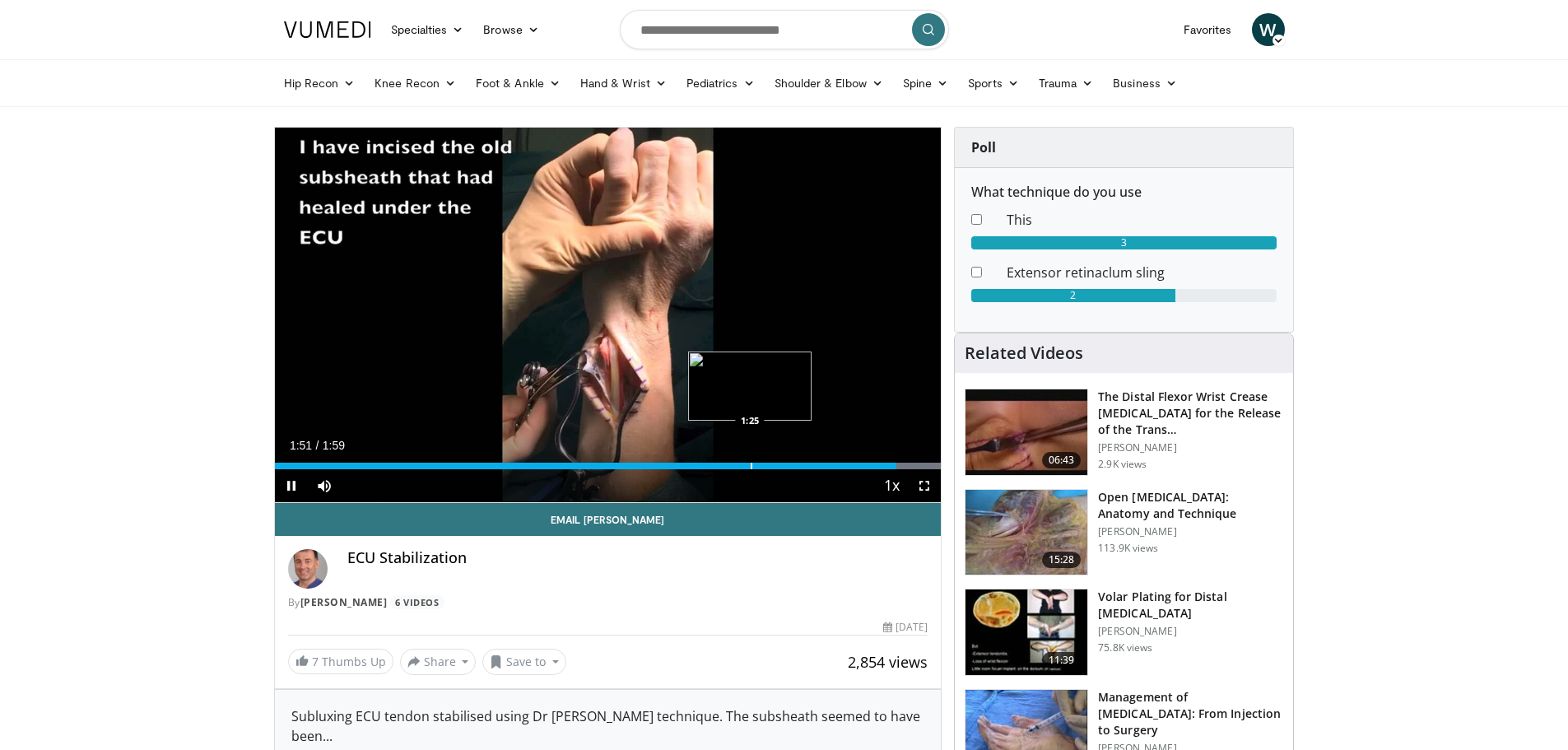
click at [750, 456] on div "Loaded : 100.00% 1:51 1:25" at bounding box center [608, 461] width 666 height 16
click at [833, 465] on div "Progress Bar" at bounding box center [834, 466] width 2 height 7
click at [870, 466] on div "Progress Bar" at bounding box center [871, 466] width 2 height 7
click at [877, 464] on div "Progress Bar" at bounding box center [878, 466] width 2 height 7
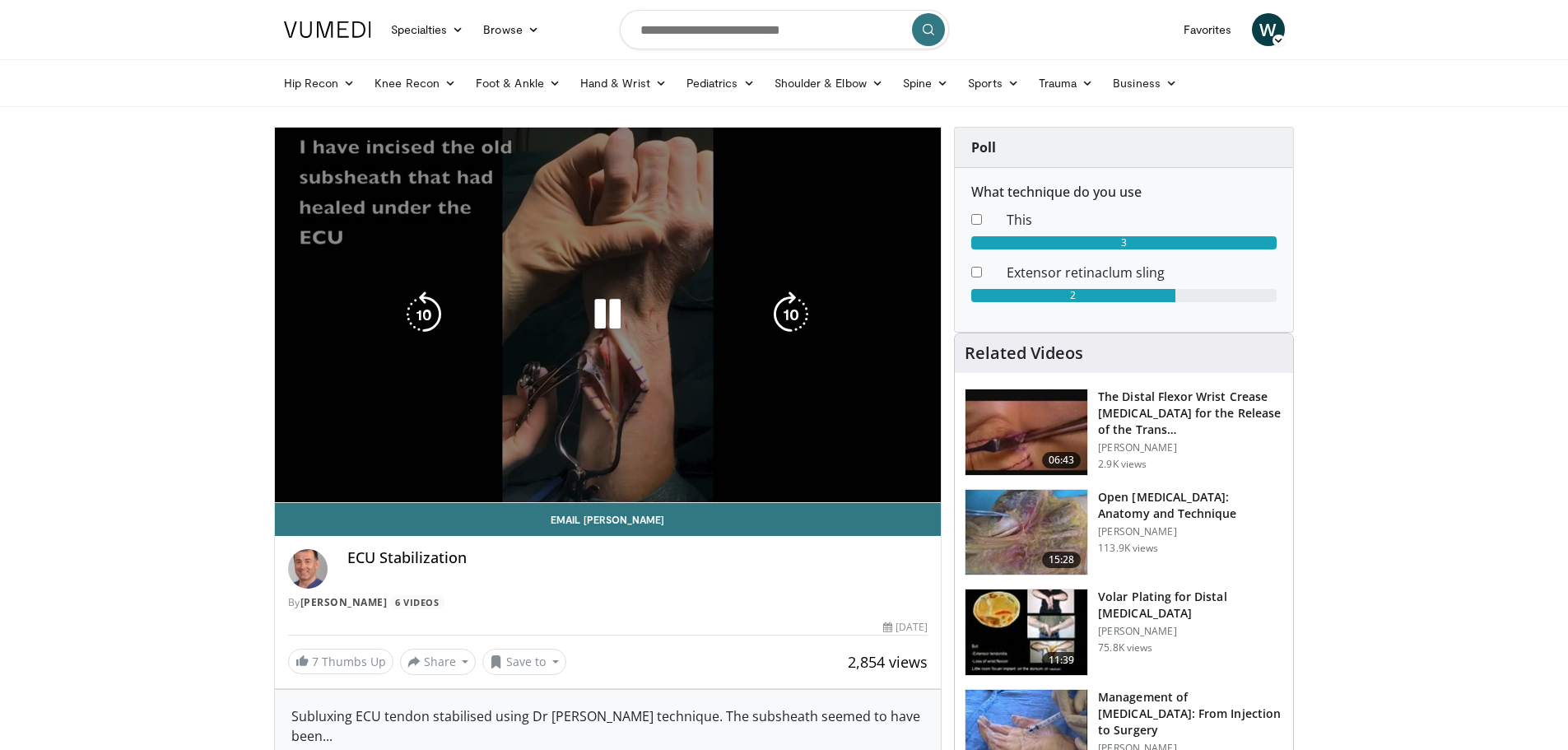
click at [884, 464] on div "10 seconds Tap to unmute" at bounding box center [608, 315] width 666 height 375
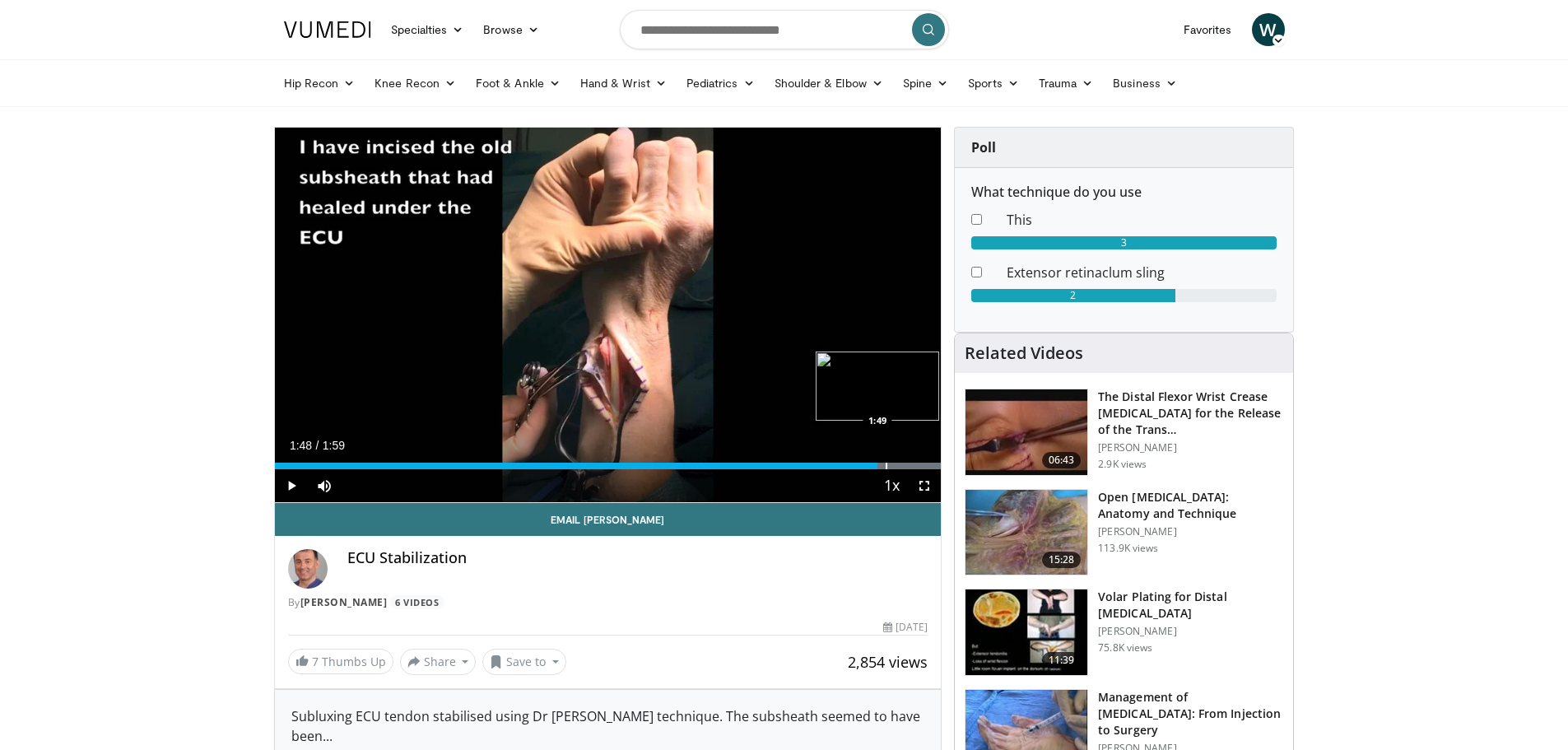
click at [886, 464] on div "Progress Bar" at bounding box center [887, 466] width 2 height 7
drag, startPoint x: 291, startPoint y: 485, endPoint x: 266, endPoint y: 492, distance: 26.0
click at [290, 484] on span "Video Player" at bounding box center [292, 485] width 33 height 33
click at [916, 464] on div "Progress Bar" at bounding box center [917, 466] width 2 height 7
click at [920, 466] on div "Progress Bar" at bounding box center [921, 466] width 2 height 7
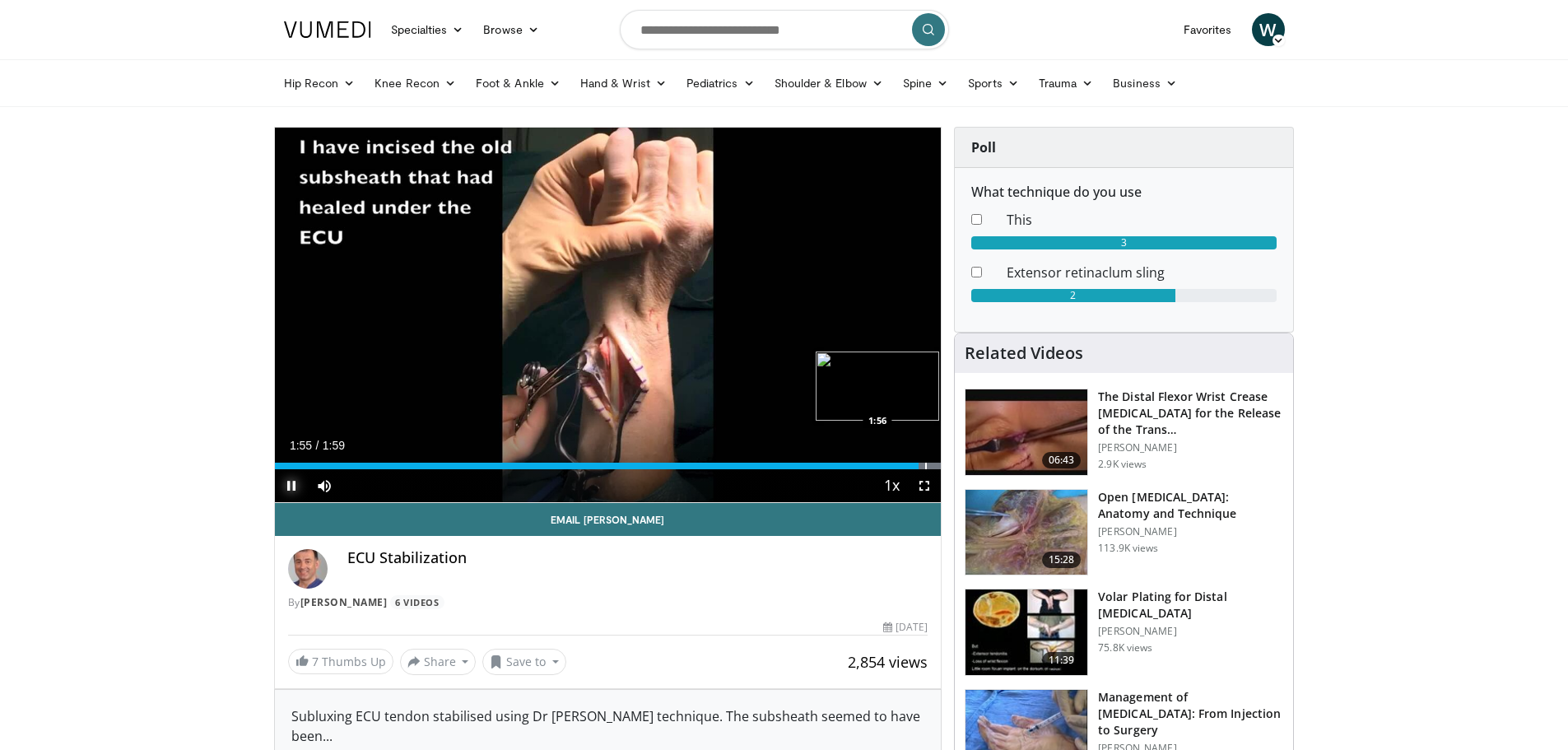
click at [926, 468] on div "Progress Bar" at bounding box center [926, 466] width 2 height 7
click at [922, 466] on div "Progress Bar" at bounding box center [923, 466] width 2 height 7
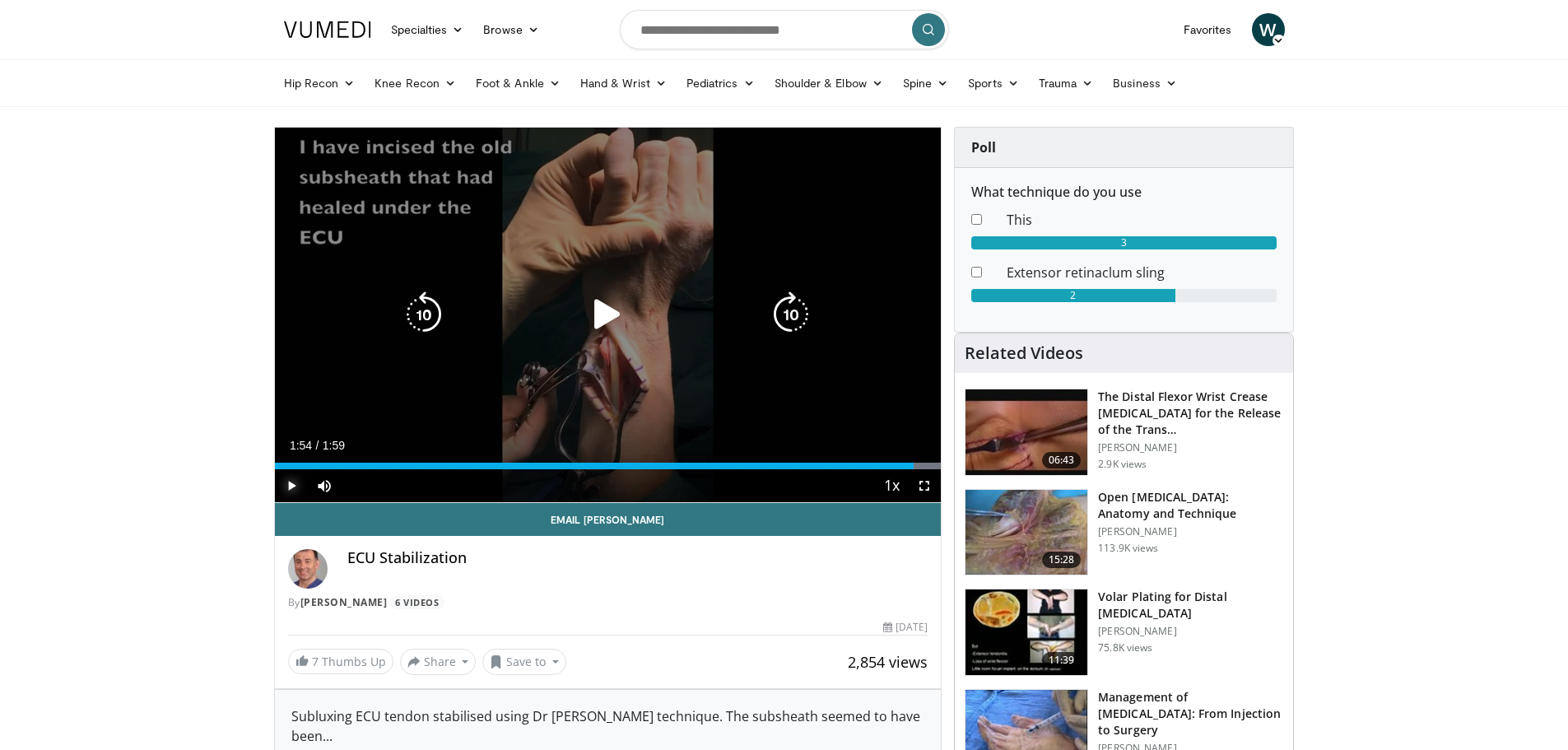
click at [913, 466] on div "1:54" at bounding box center [595, 466] width 639 height 7
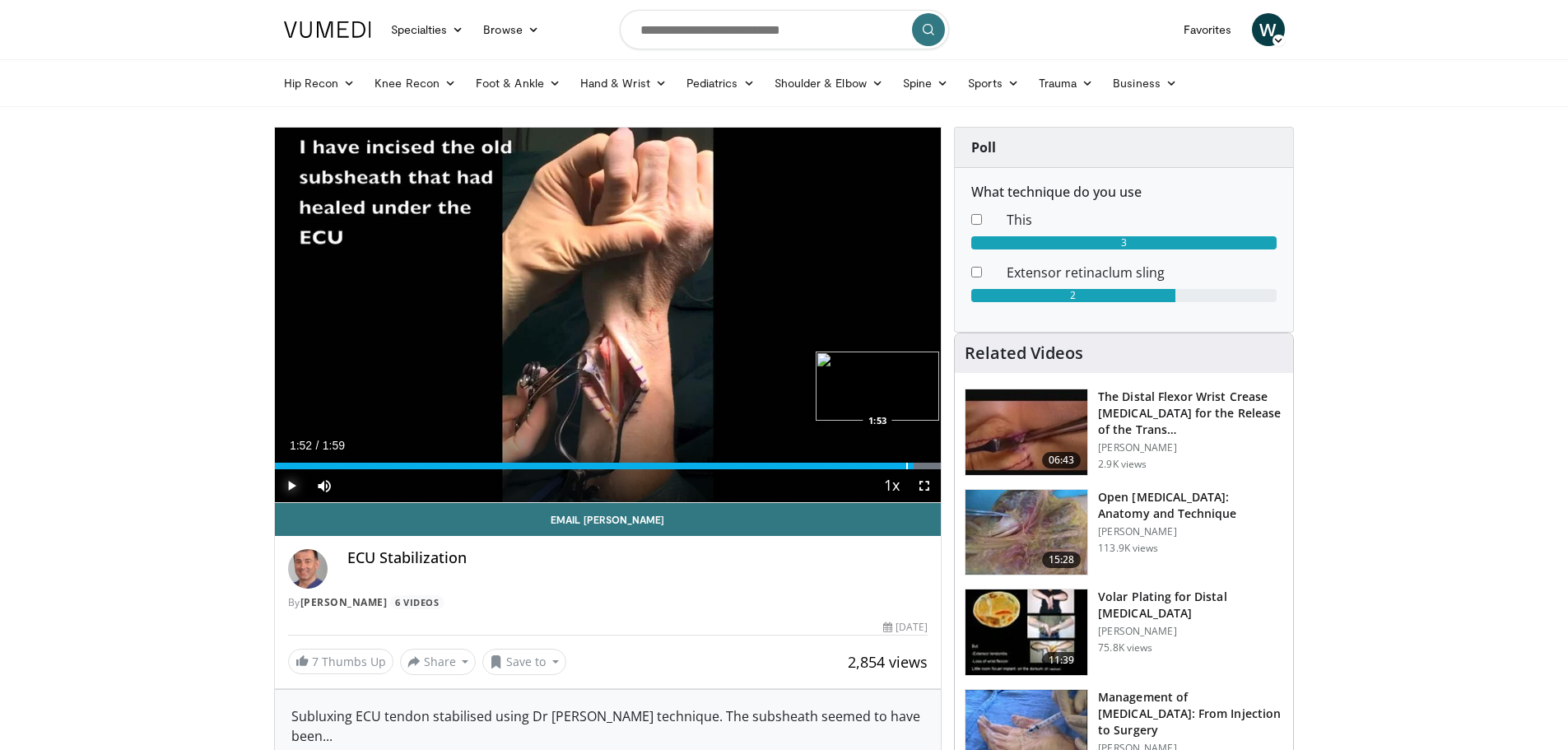
click at [907, 466] on div "Progress Bar" at bounding box center [907, 466] width 2 height 7
click at [899, 467] on div "Progress Bar" at bounding box center [900, 466] width 2 height 7
click at [292, 482] on span "Video Player" at bounding box center [292, 485] width 33 height 33
